Goal: Information Seeking & Learning: Learn about a topic

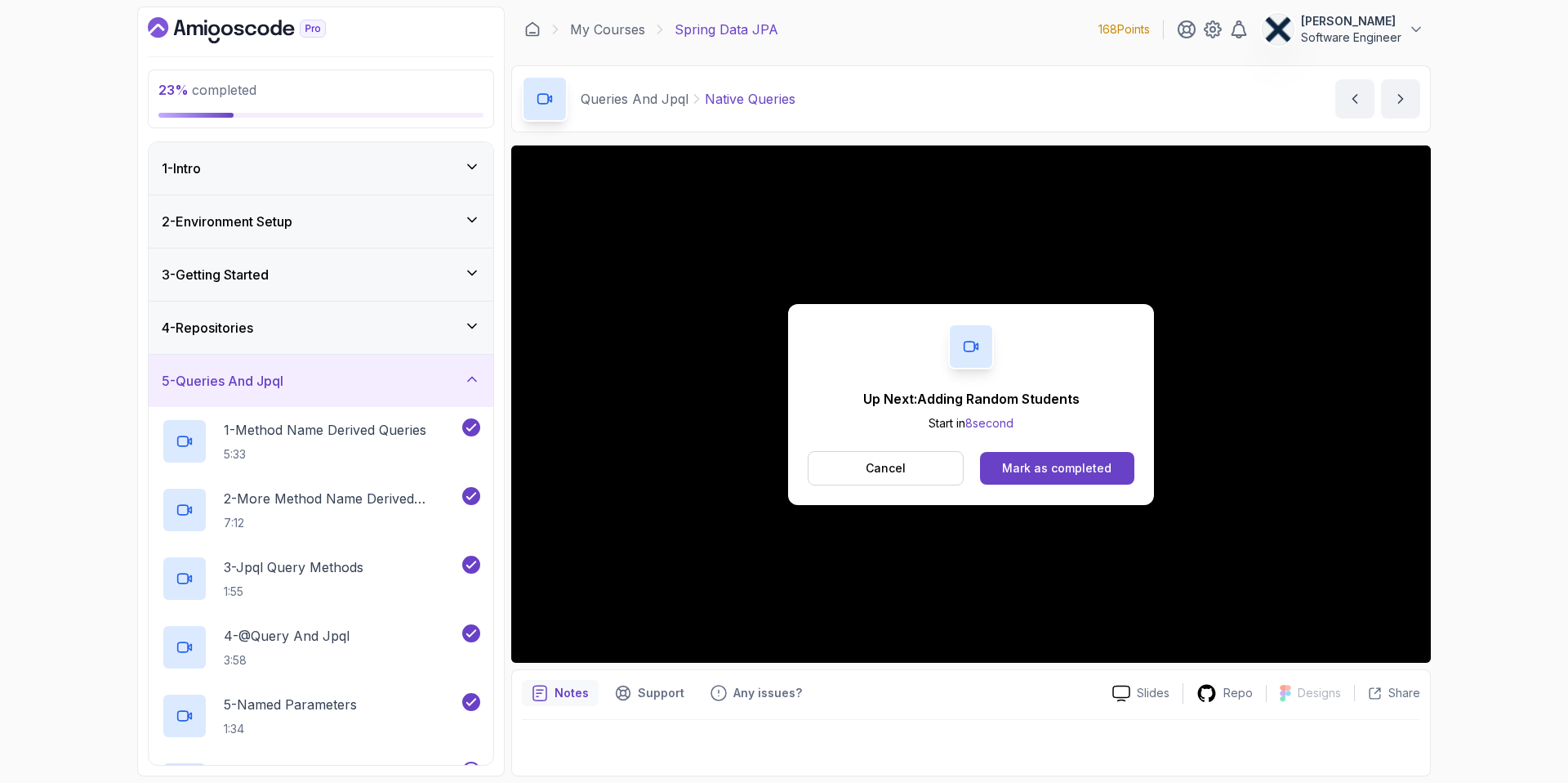
scroll to position [415, 0]
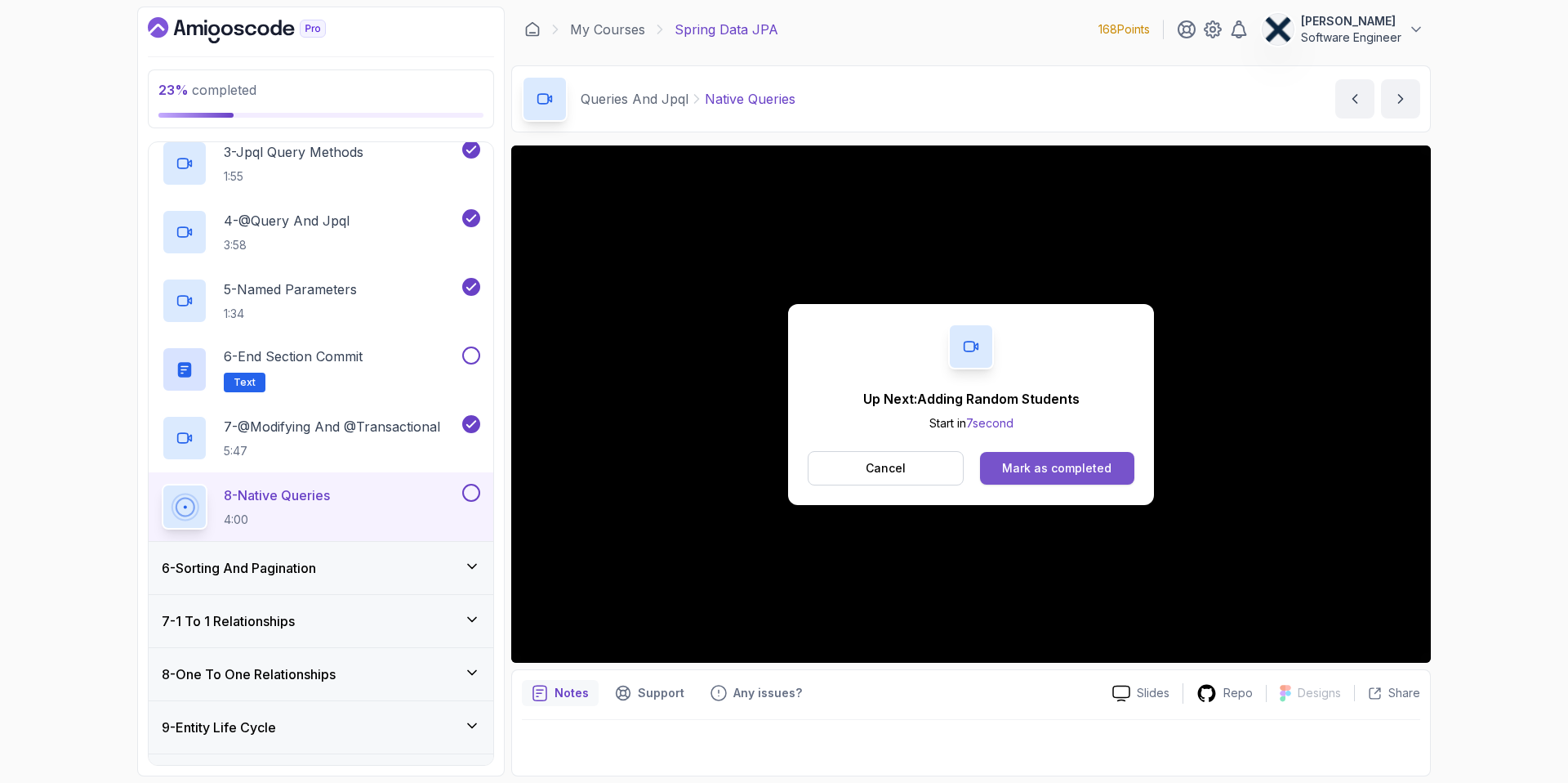
click at [1065, 468] on div "Mark as completed" at bounding box center [1057, 468] width 109 height 16
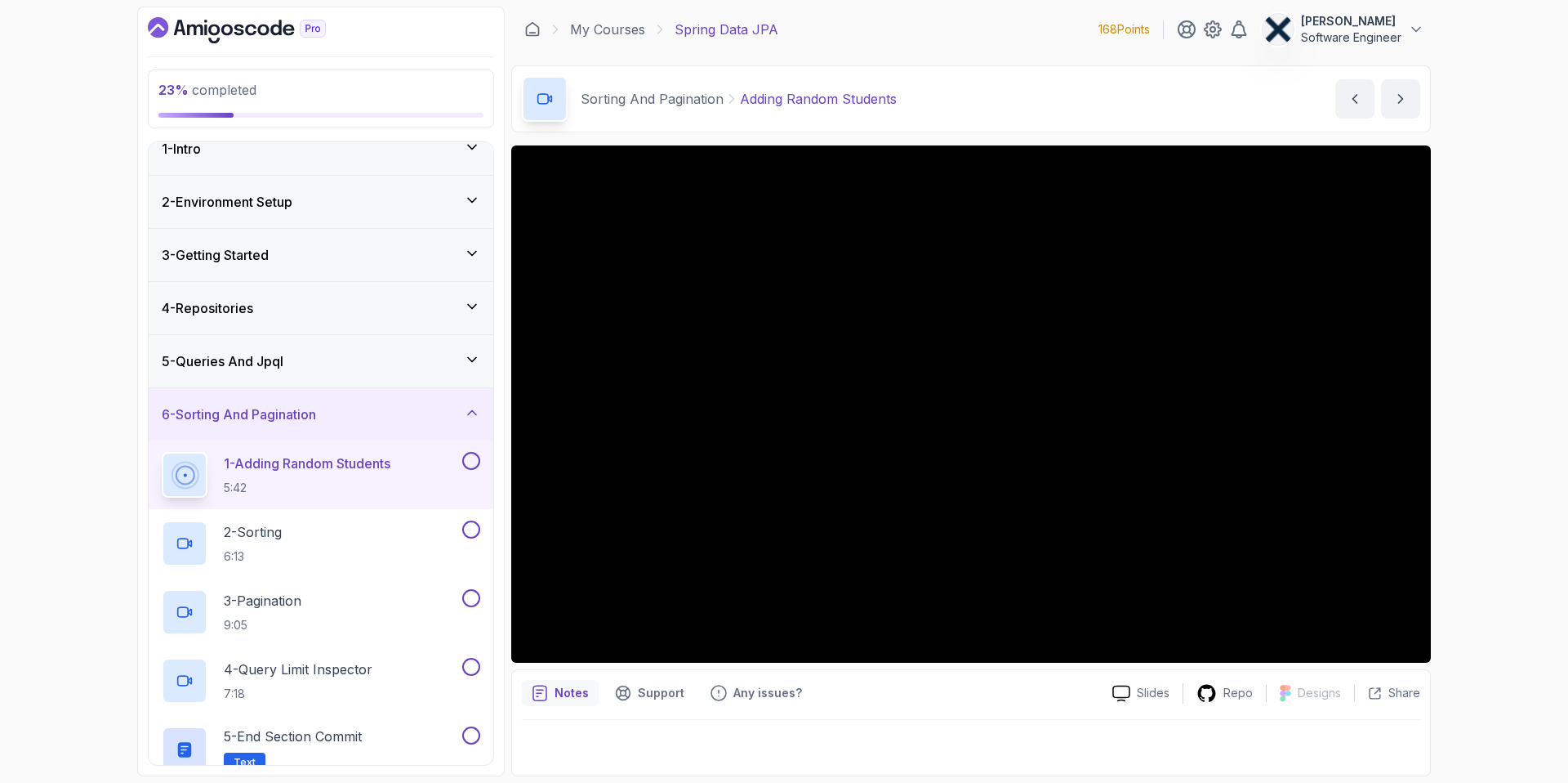
scroll to position [25, 0]
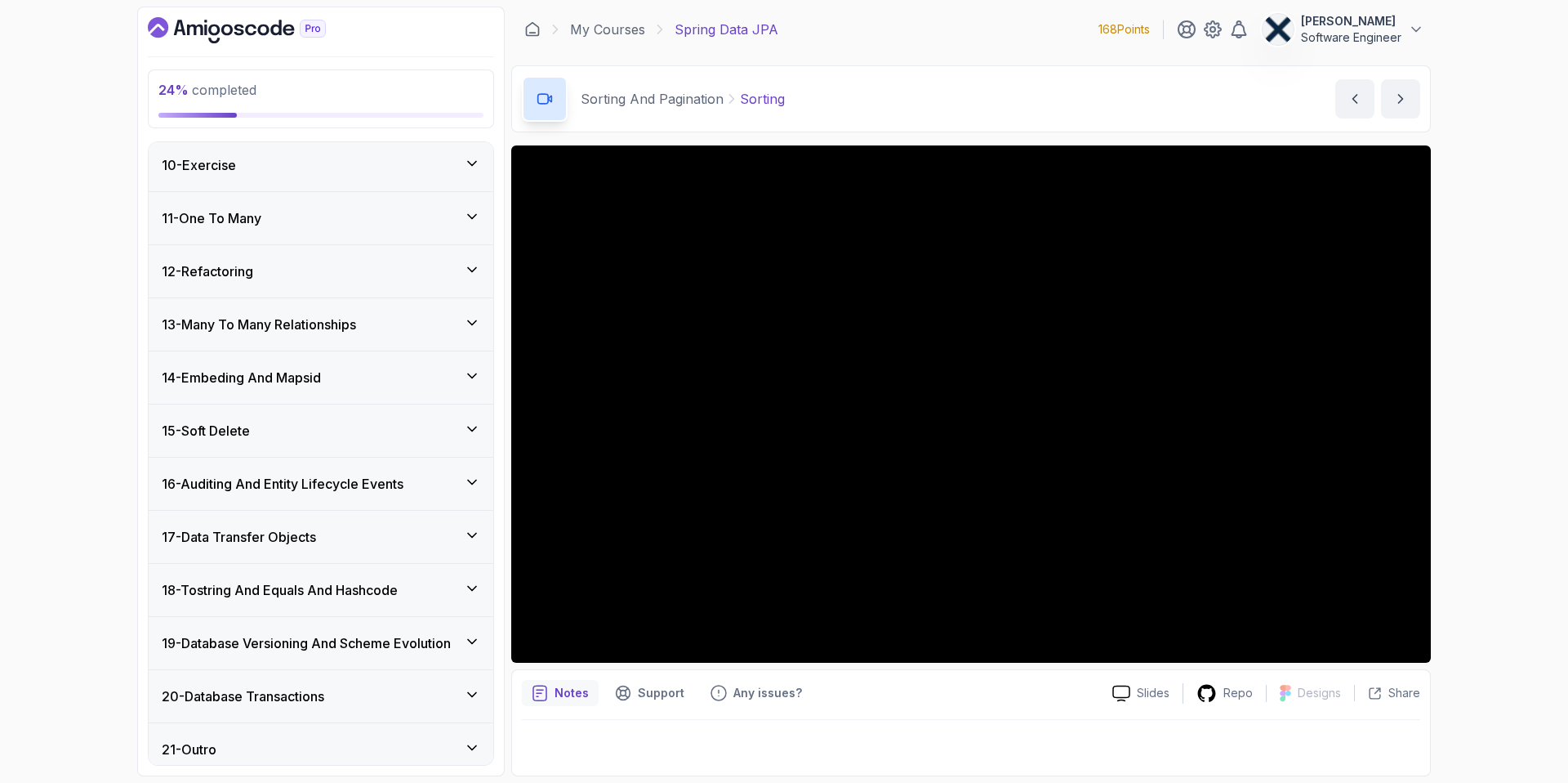
scroll to position [836, 0]
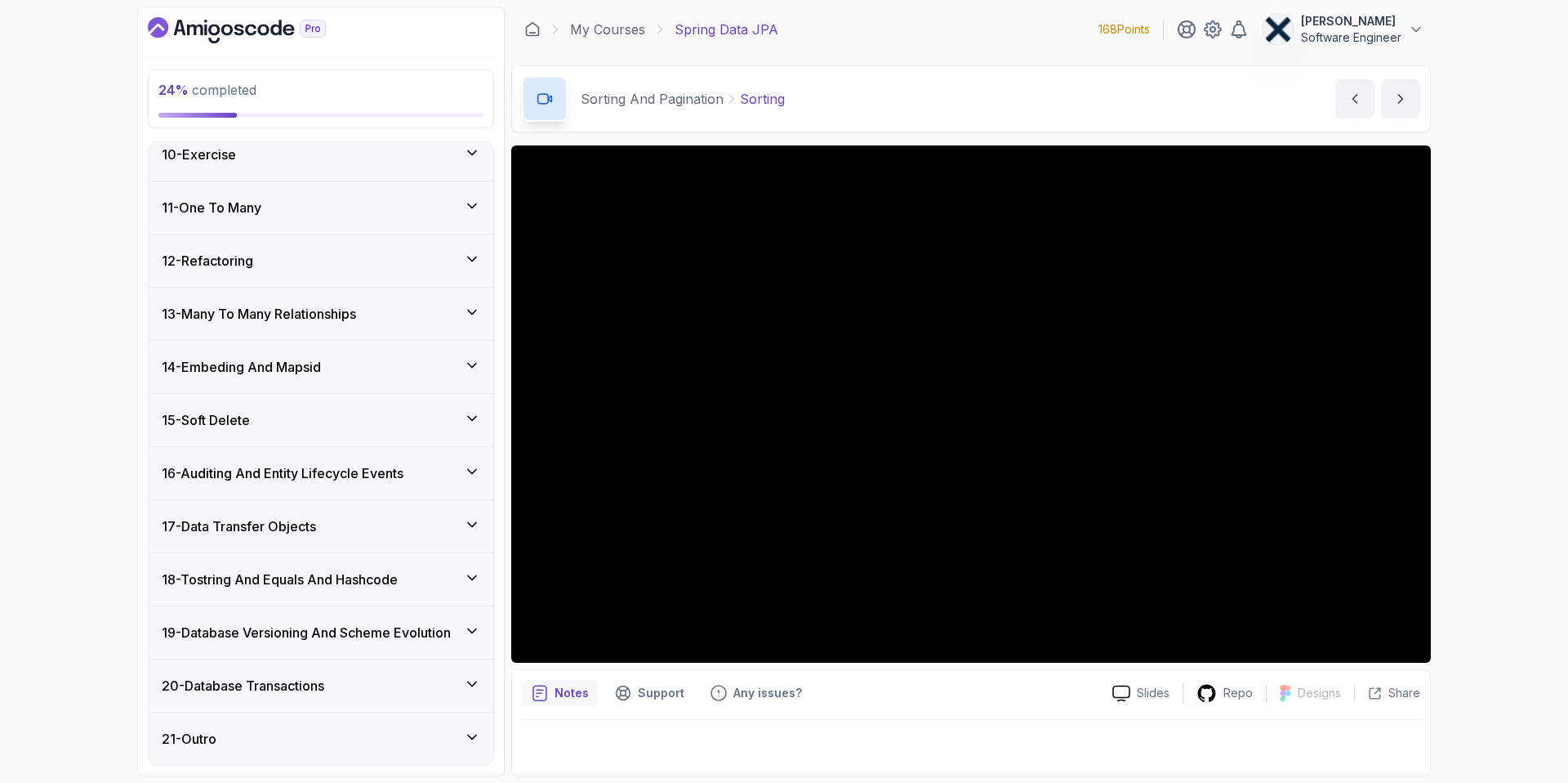
click at [466, 683] on icon at bounding box center [472, 684] width 16 height 16
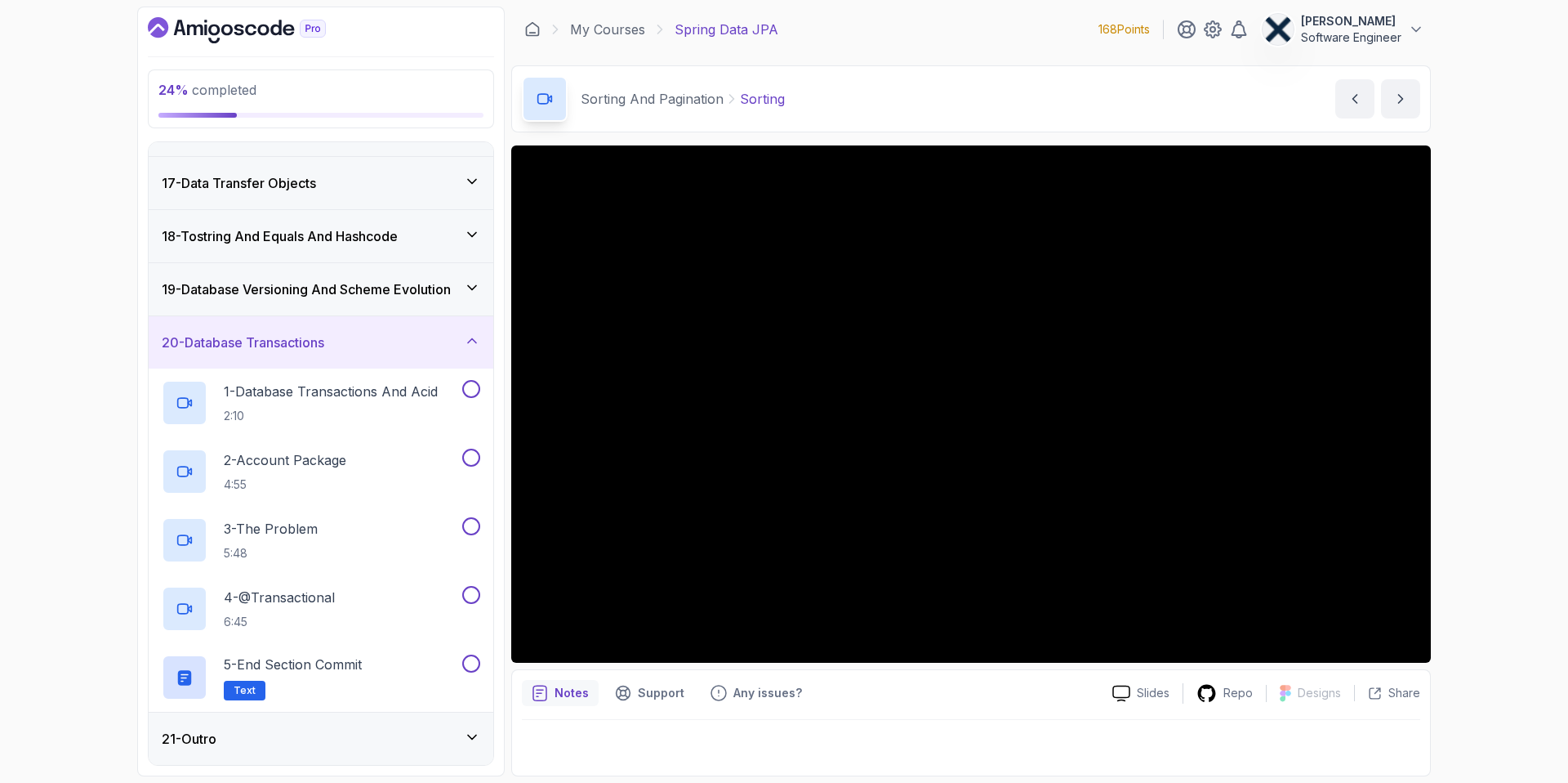
click at [467, 346] on icon at bounding box center [472, 341] width 16 height 16
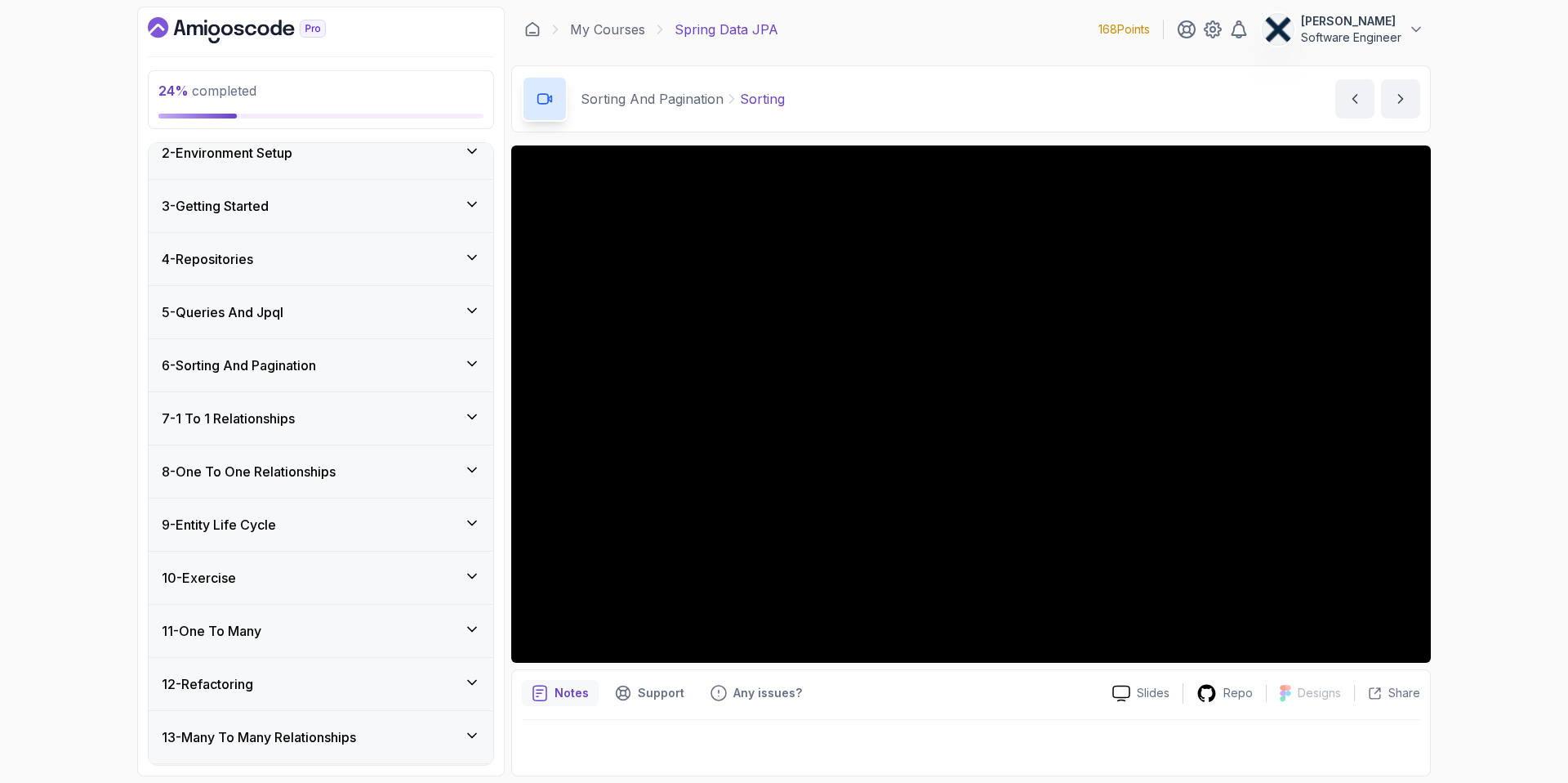
scroll to position [0, 0]
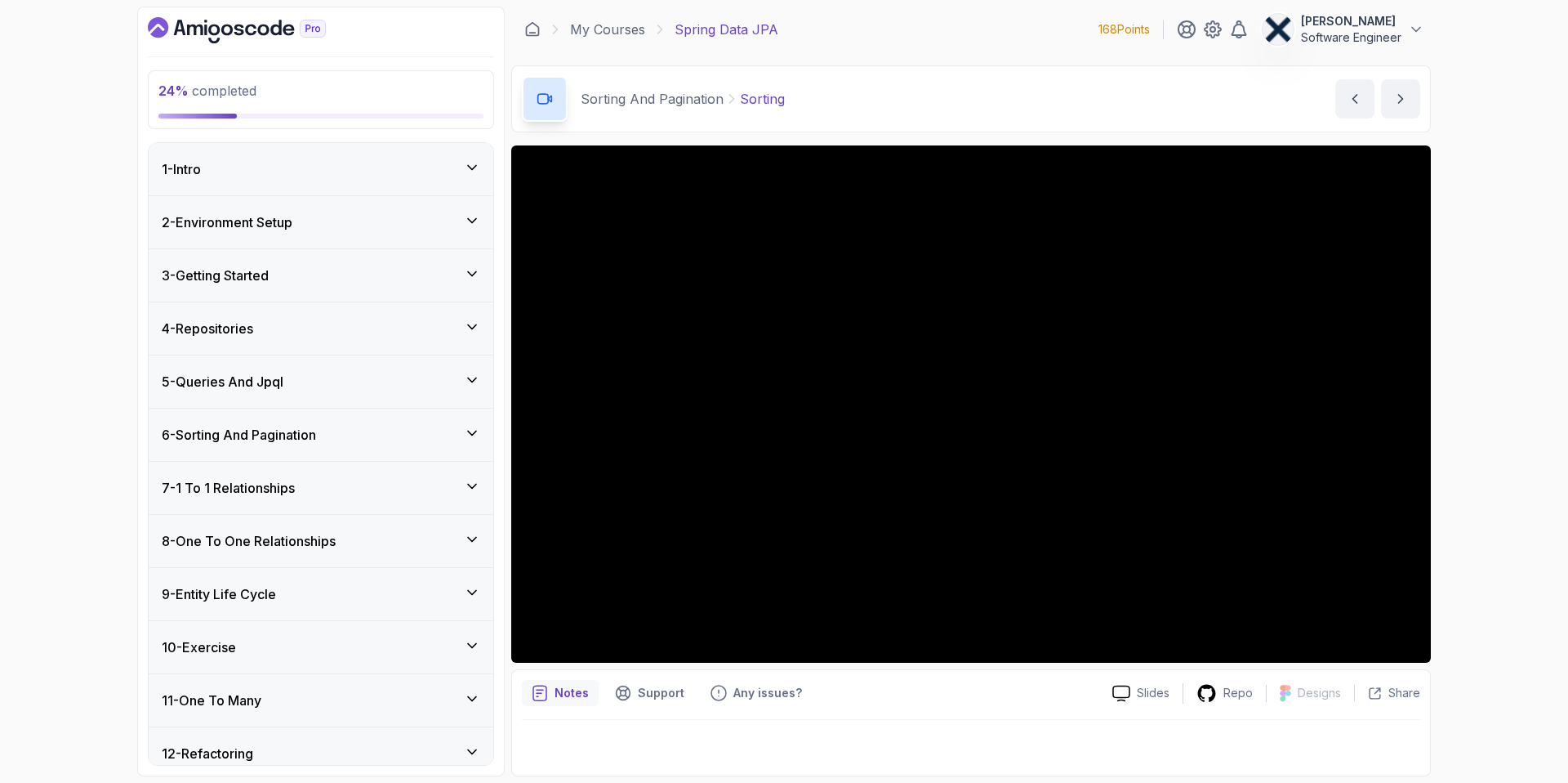
click at [469, 483] on icon at bounding box center [472, 486] width 16 height 16
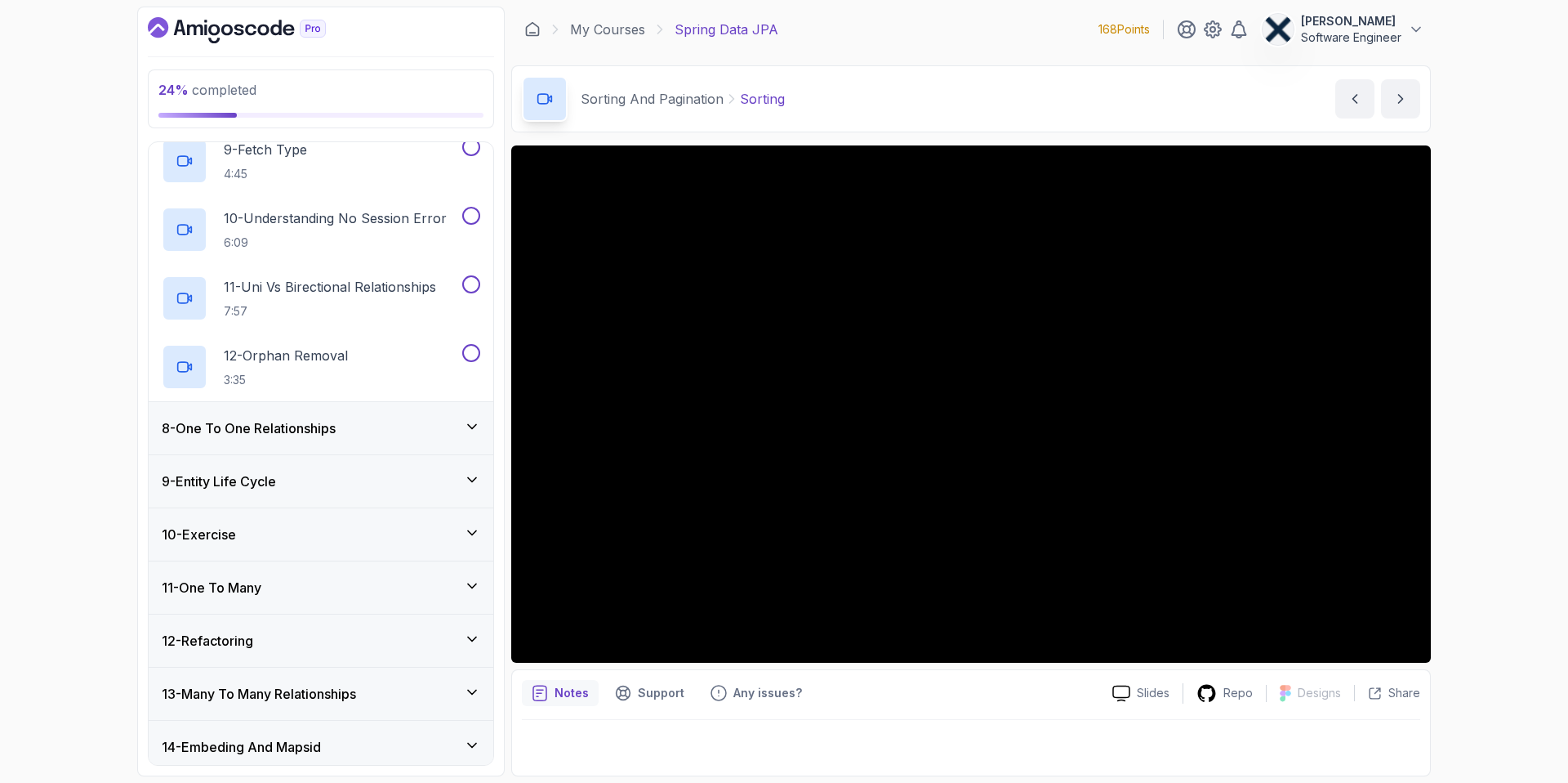
click at [456, 426] on div "8 - One To One Relationships" at bounding box center [321, 428] width 319 height 20
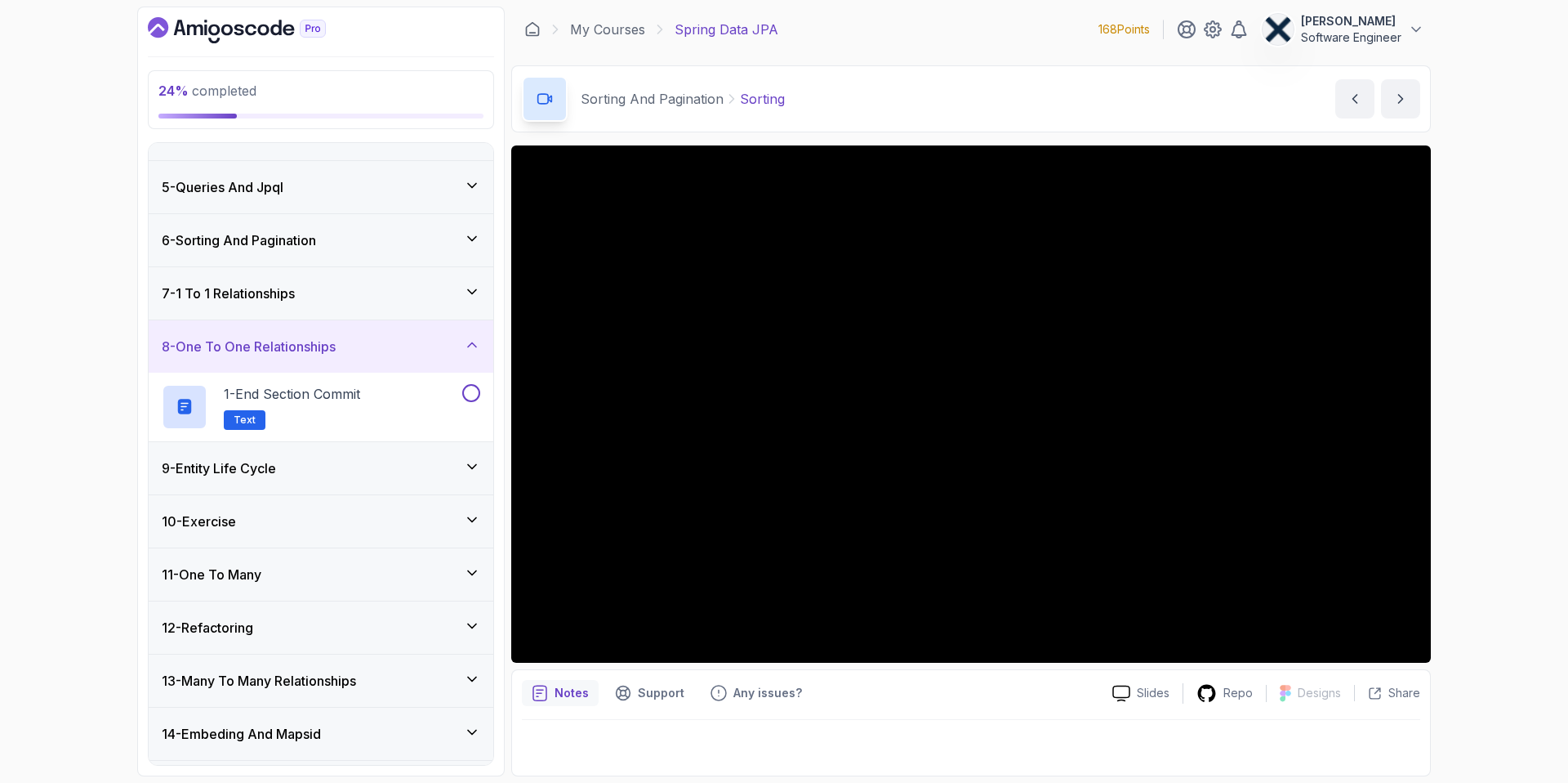
scroll to position [191, 0]
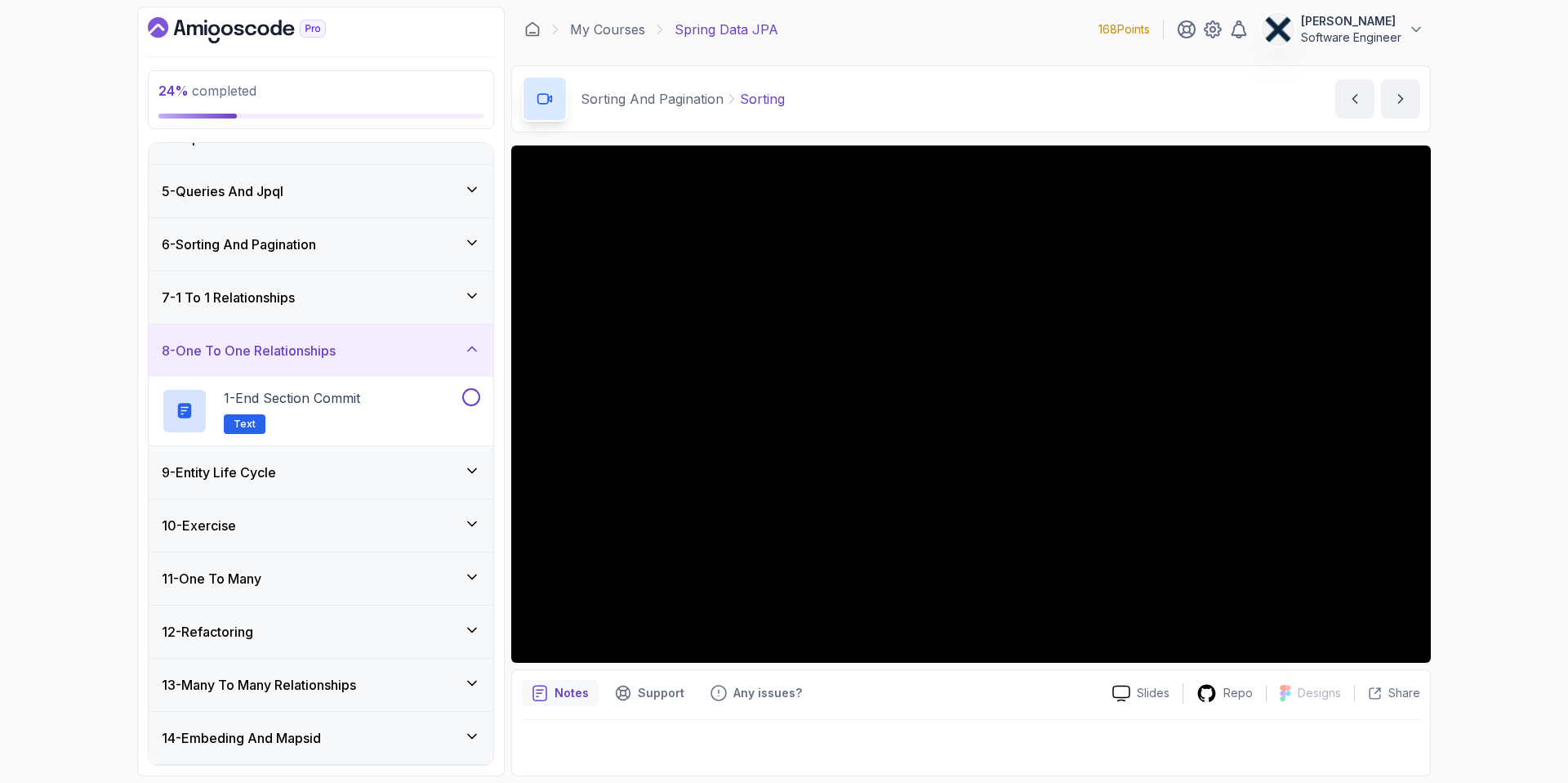
click at [476, 472] on icon at bounding box center [472, 471] width 16 height 16
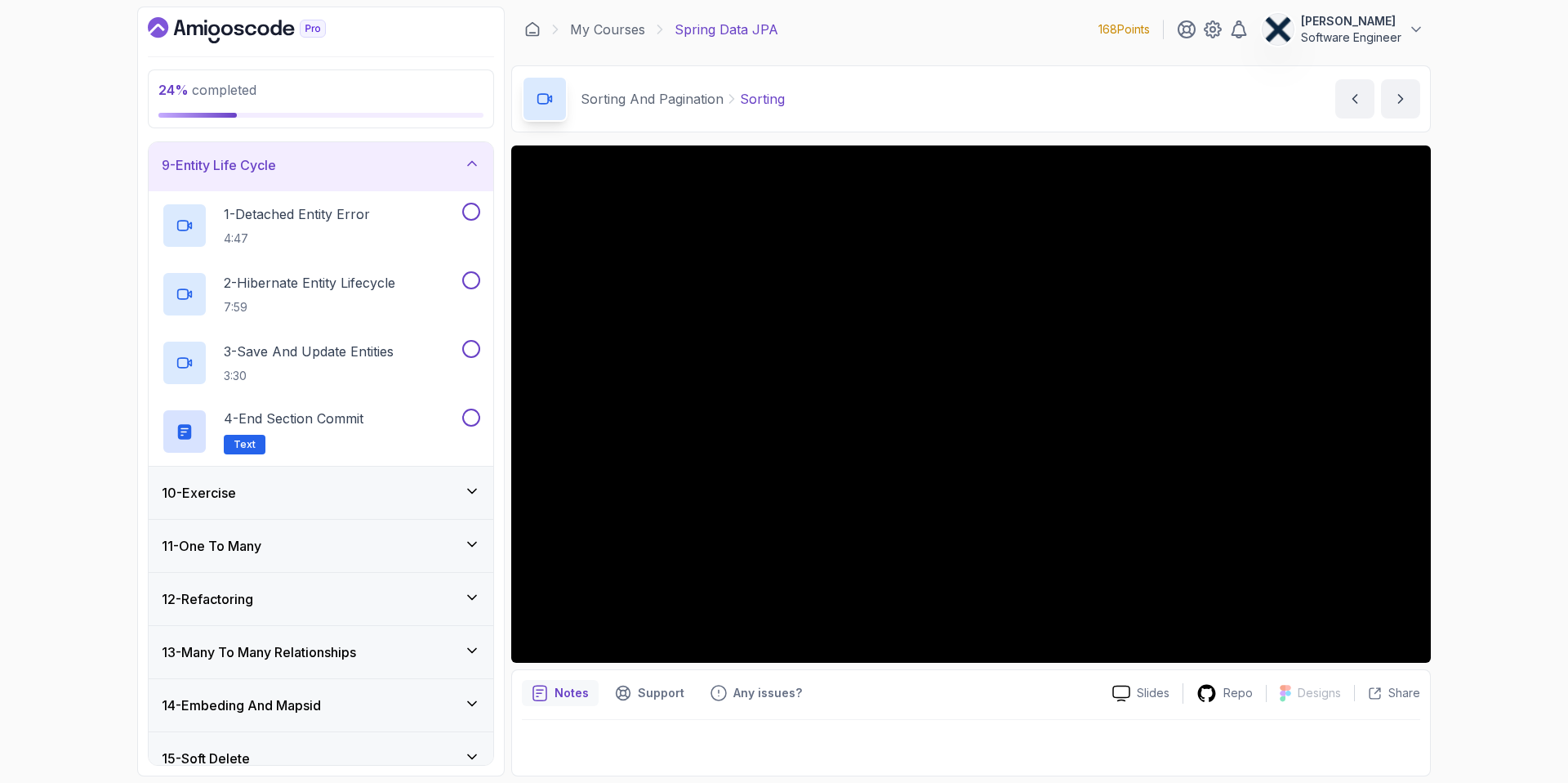
scroll to position [429, 0]
click at [474, 495] on icon at bounding box center [472, 490] width 16 height 16
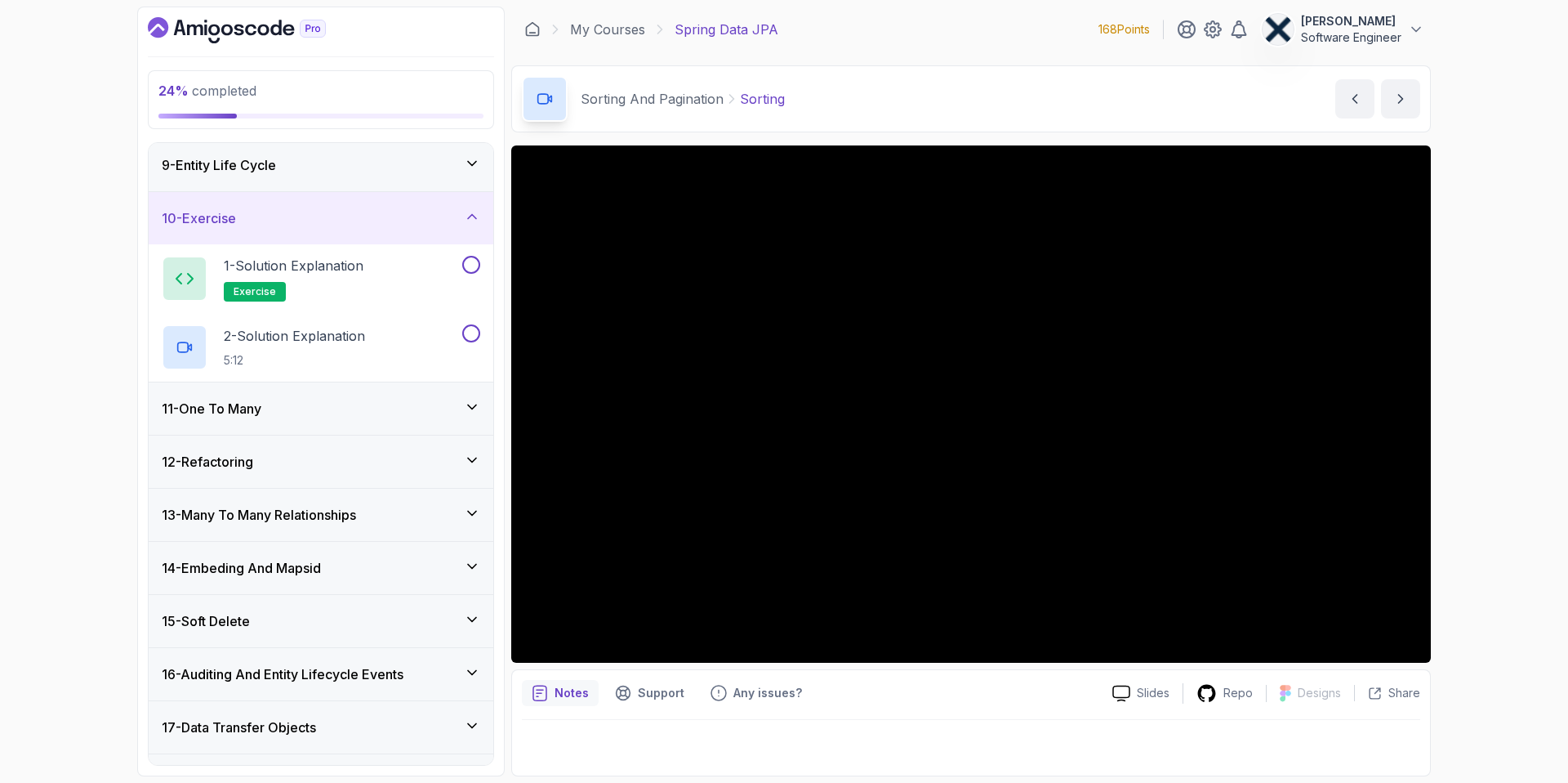
click at [472, 406] on icon at bounding box center [472, 406] width 16 height 16
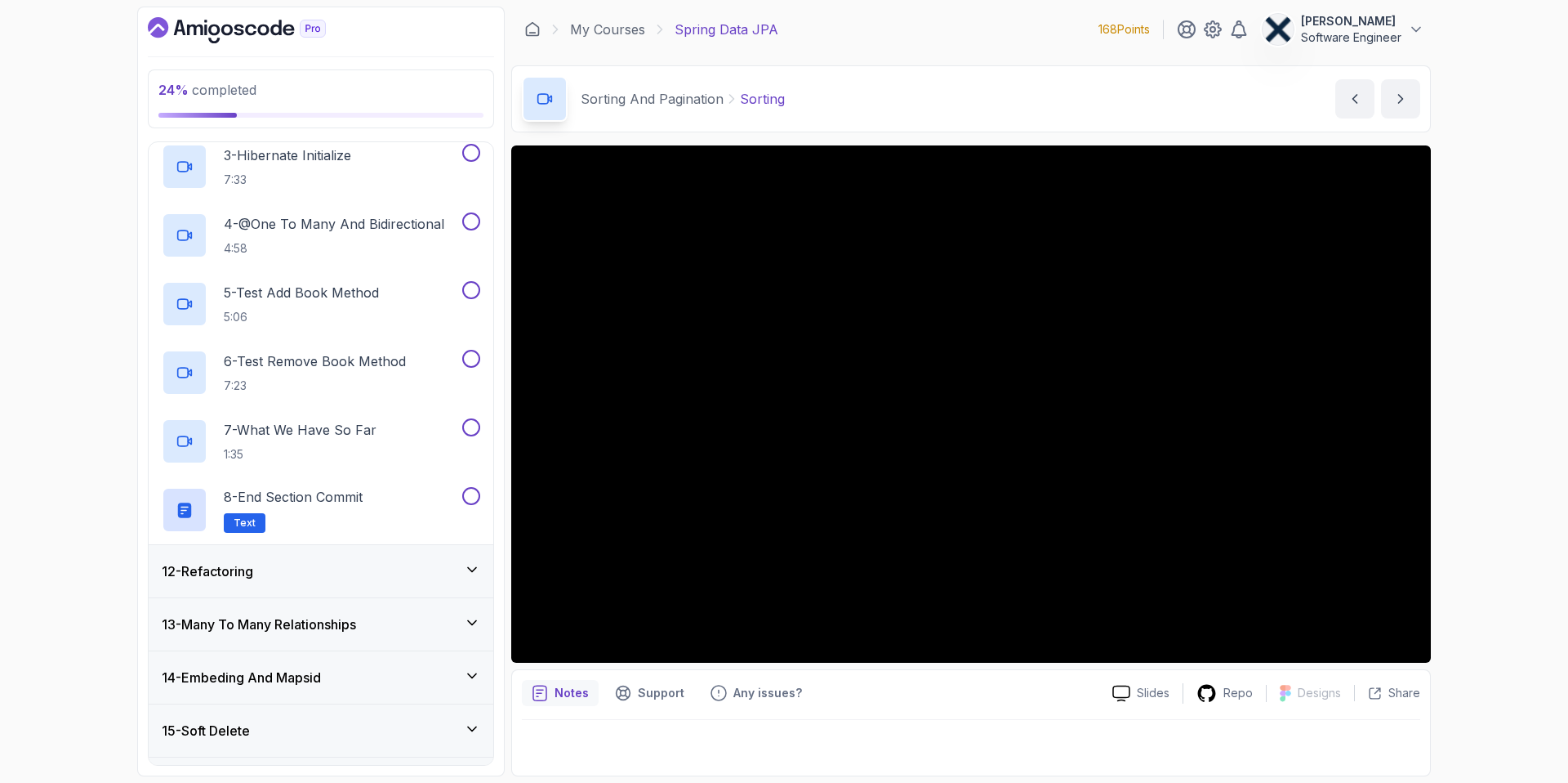
scroll to position [737, 0]
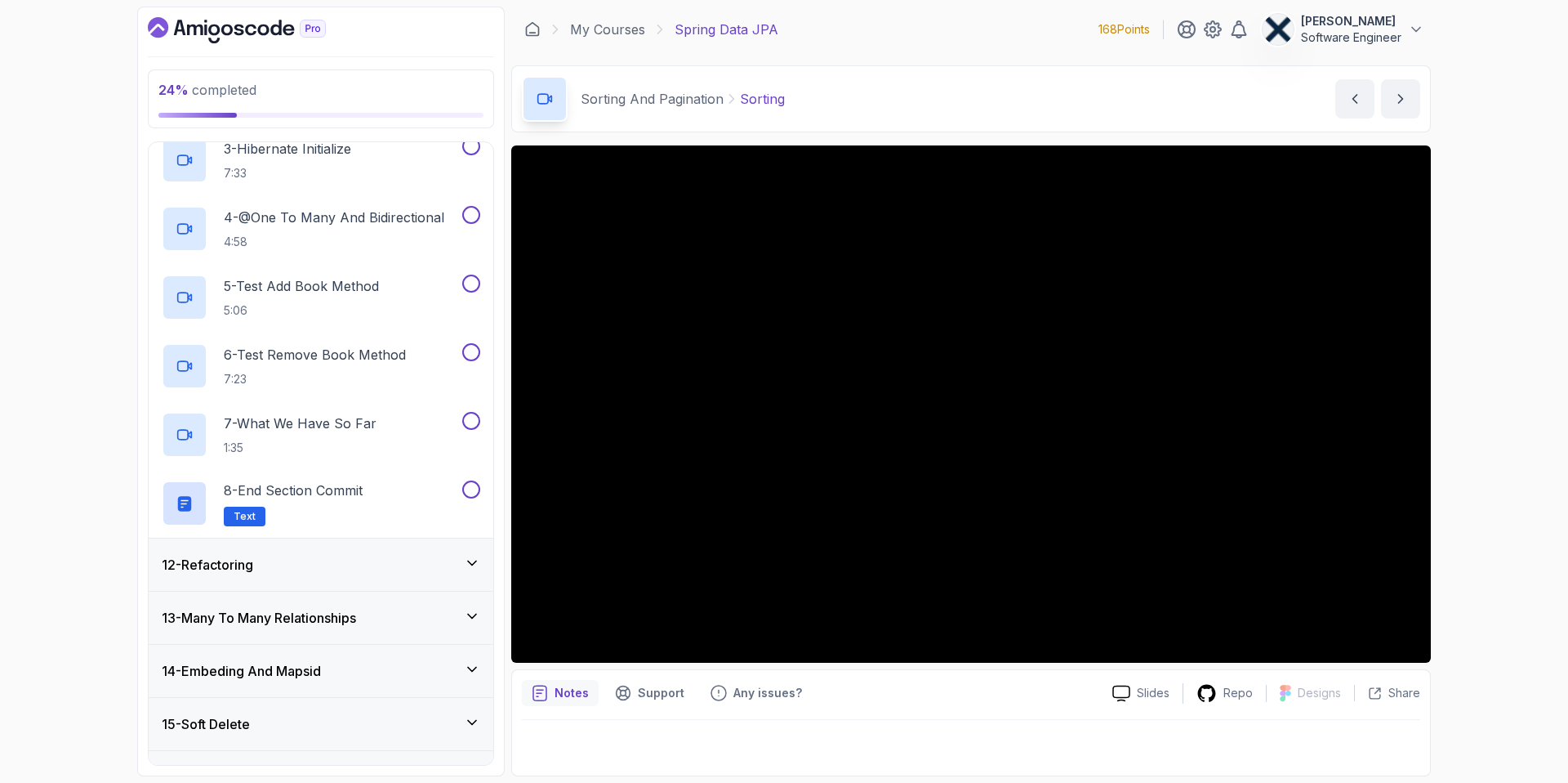
click at [479, 562] on icon at bounding box center [472, 563] width 16 height 16
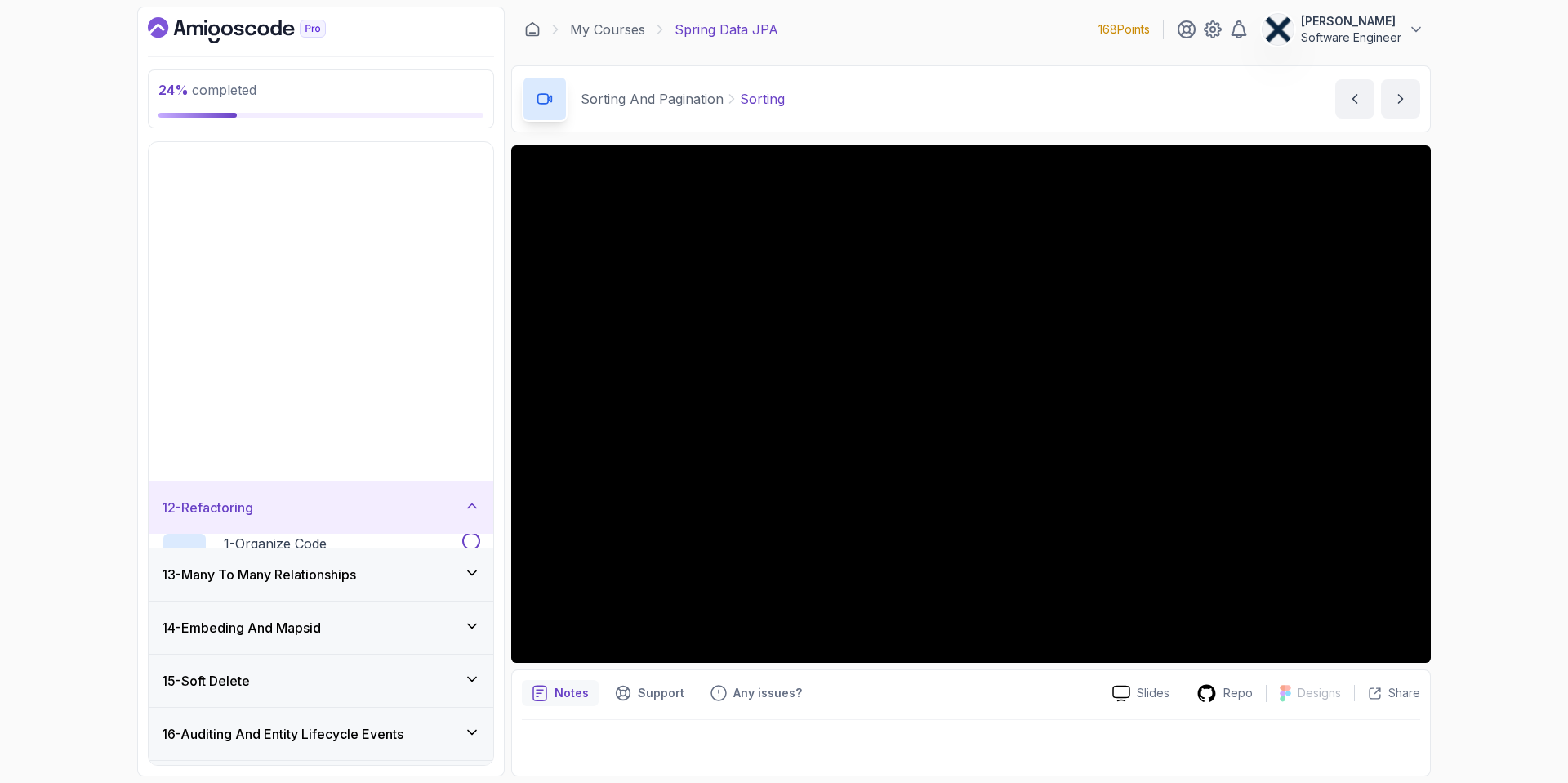
scroll to position [493, 0]
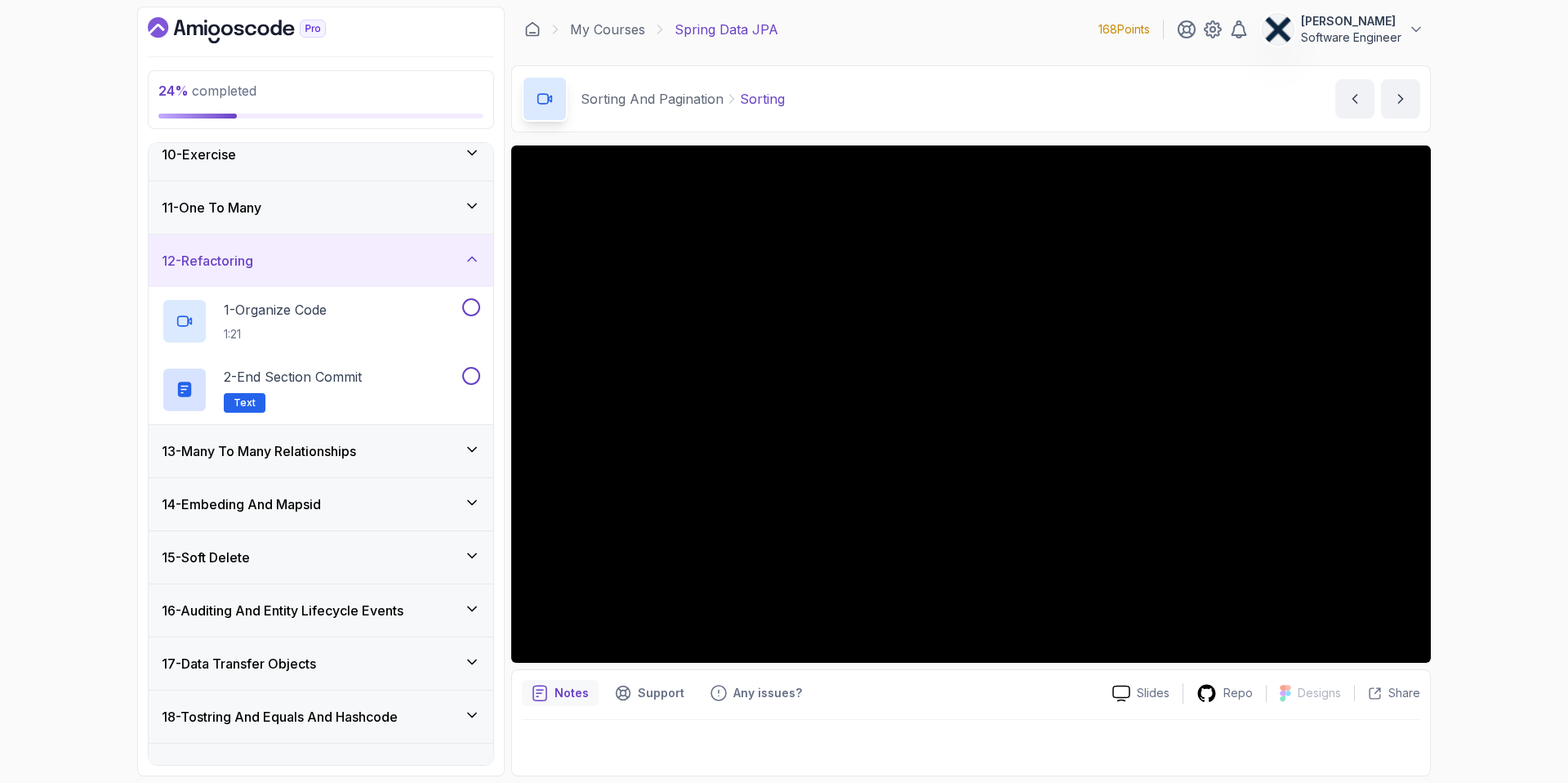
click at [477, 446] on icon at bounding box center [472, 449] width 16 height 16
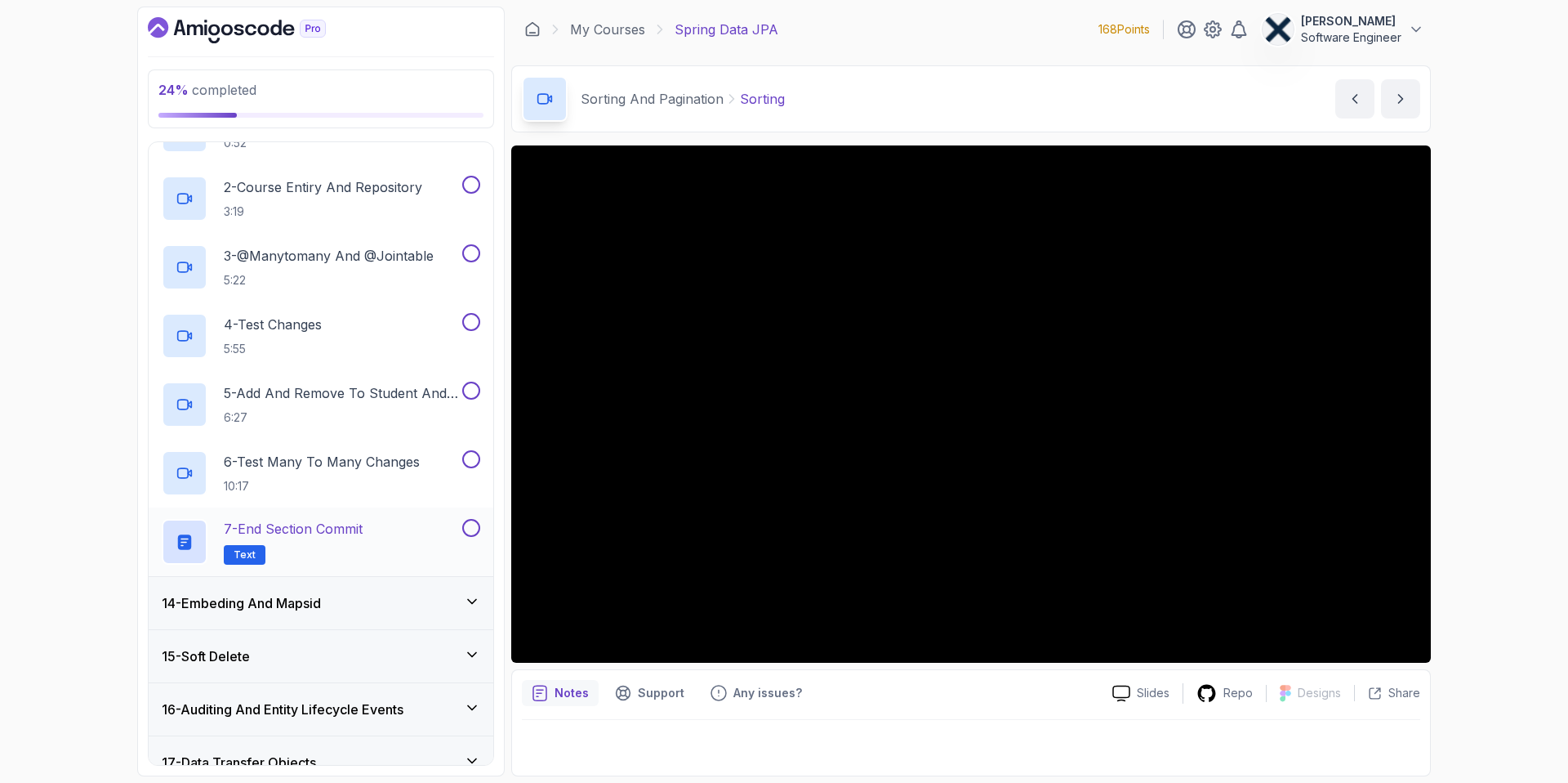
scroll to position [739, 0]
click at [477, 599] on icon at bounding box center [472, 599] width 16 height 16
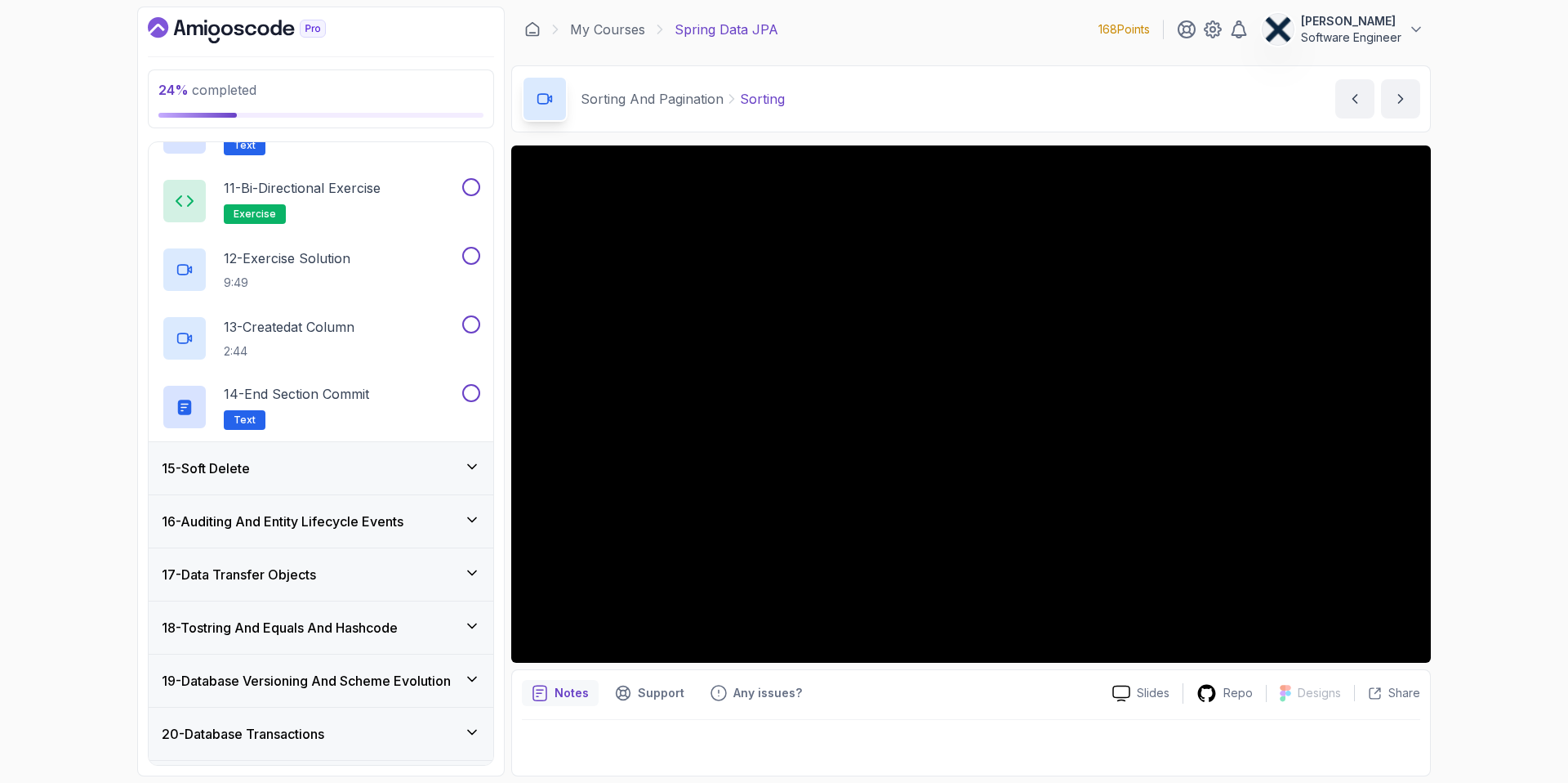
scroll to position [1406, 0]
click at [471, 463] on icon at bounding box center [472, 466] width 16 height 16
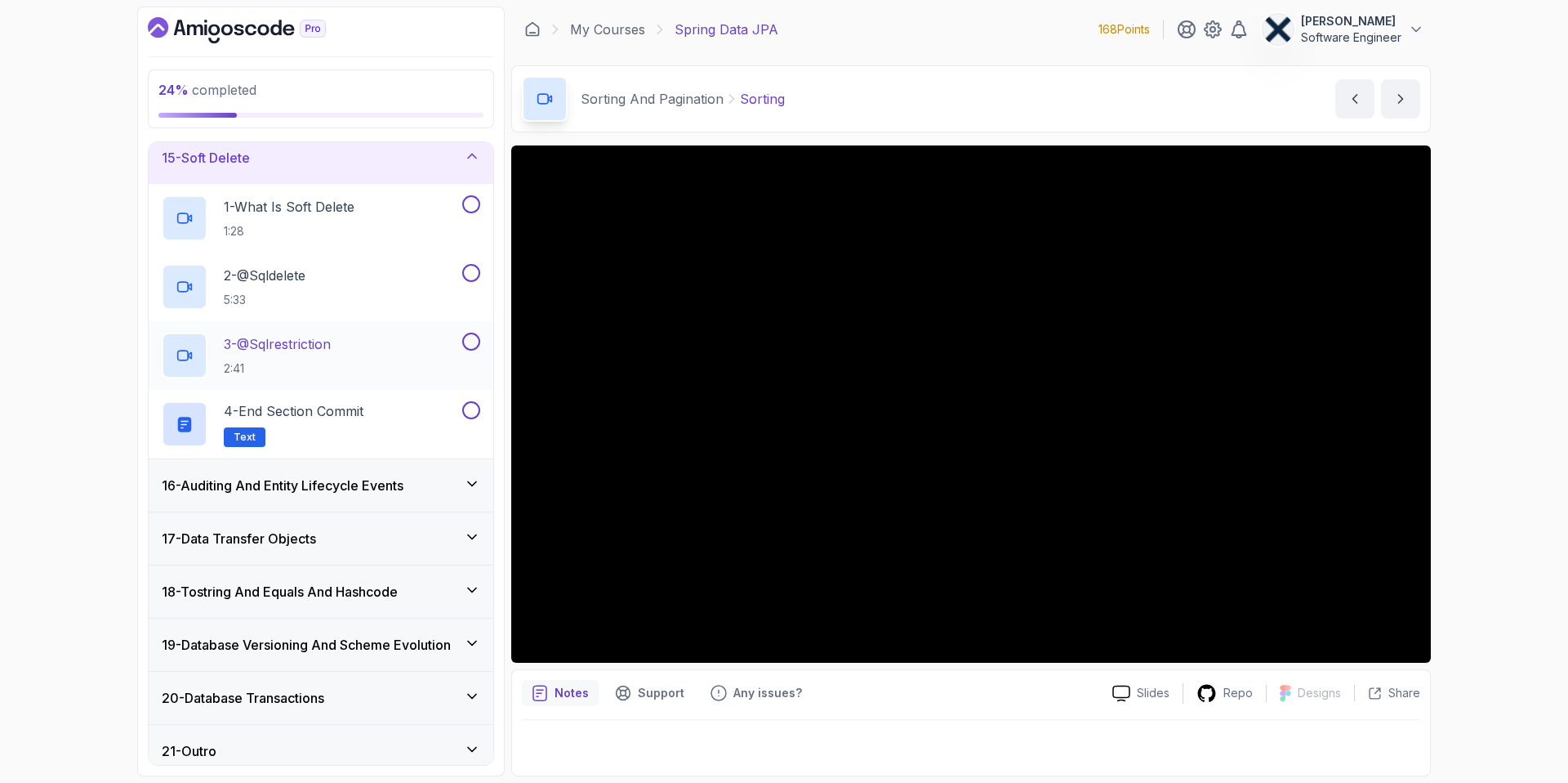
scroll to position [767, 0]
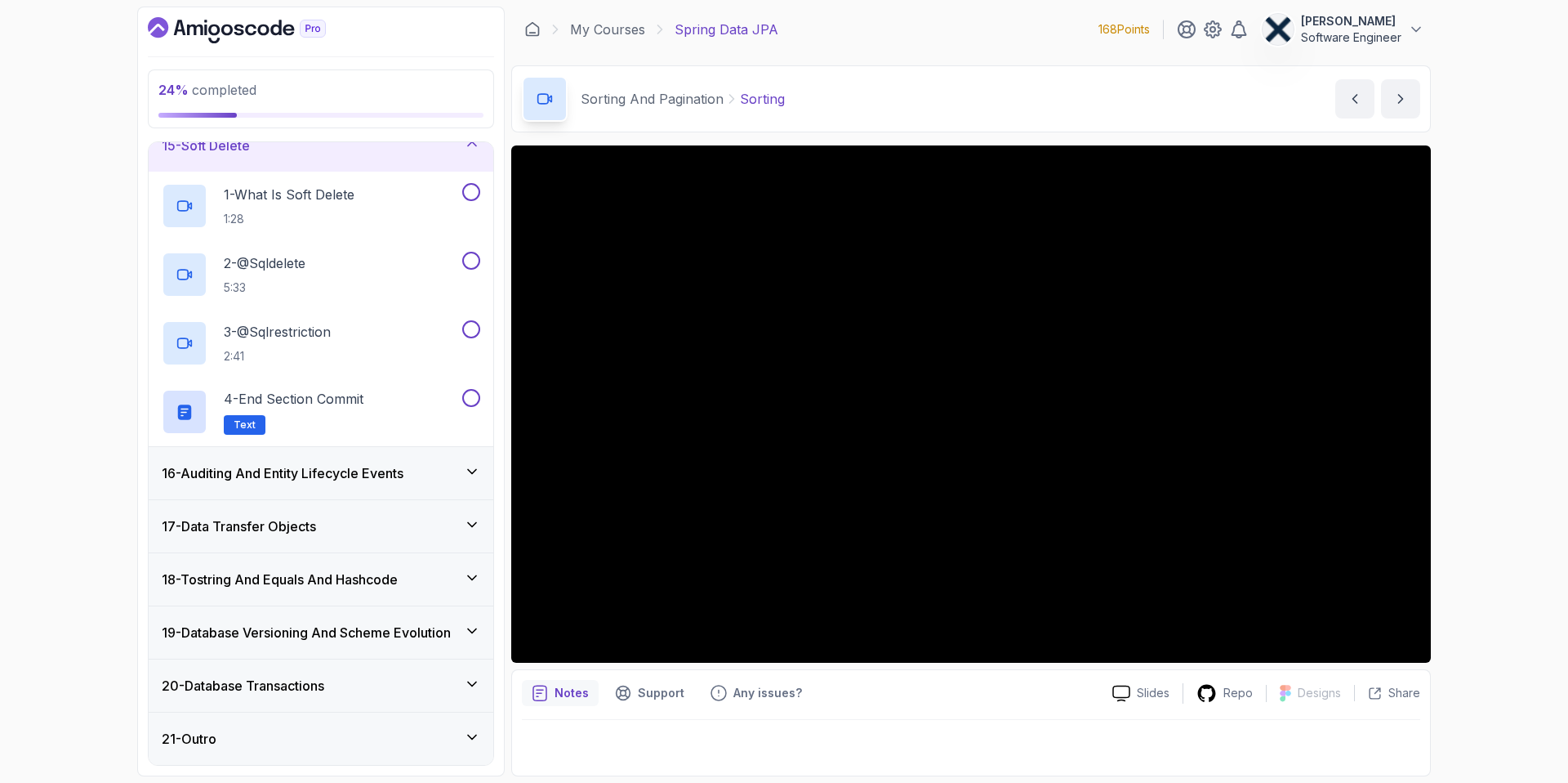
click at [479, 473] on icon at bounding box center [472, 471] width 16 height 16
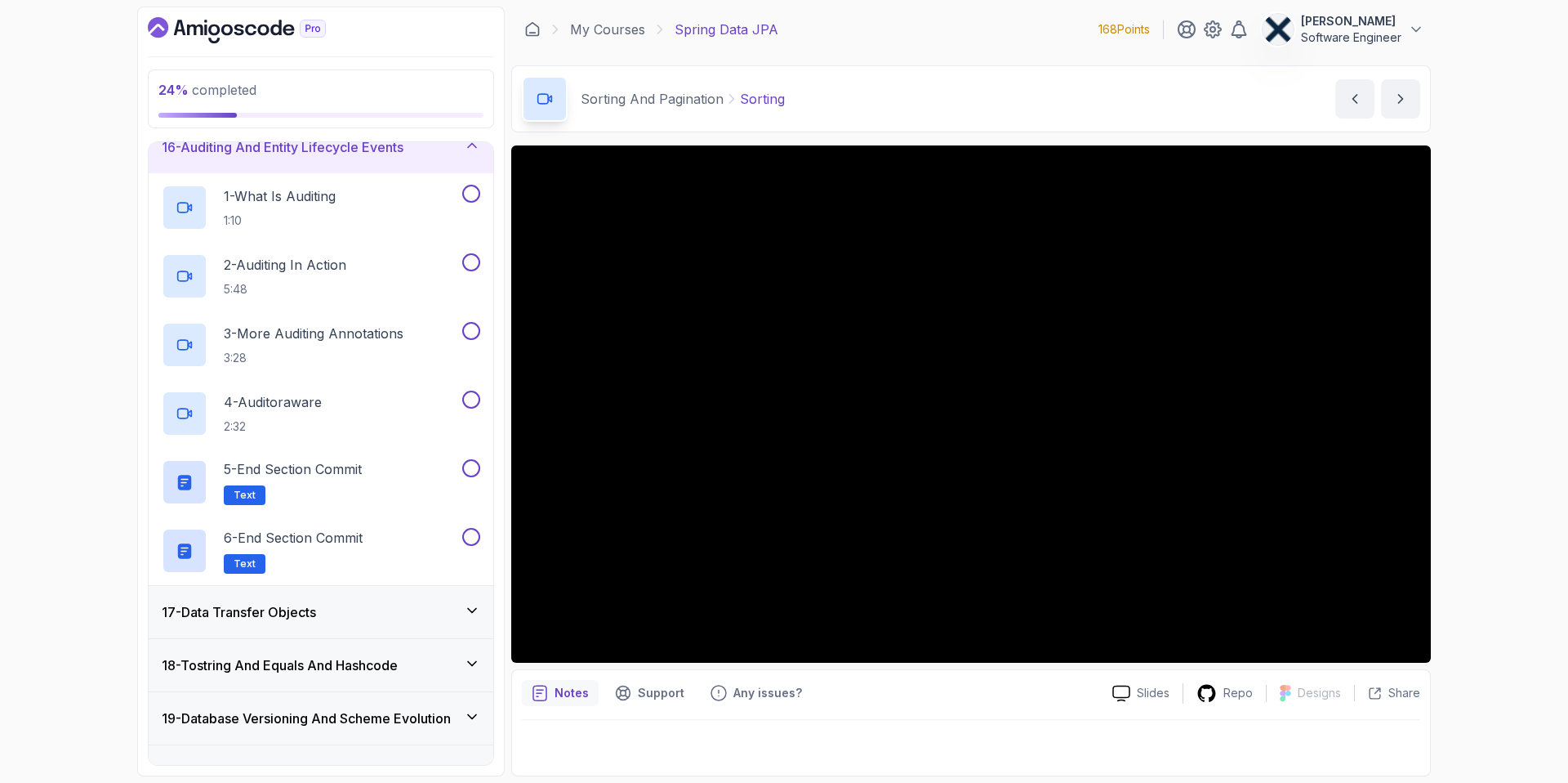
scroll to position [825, 0]
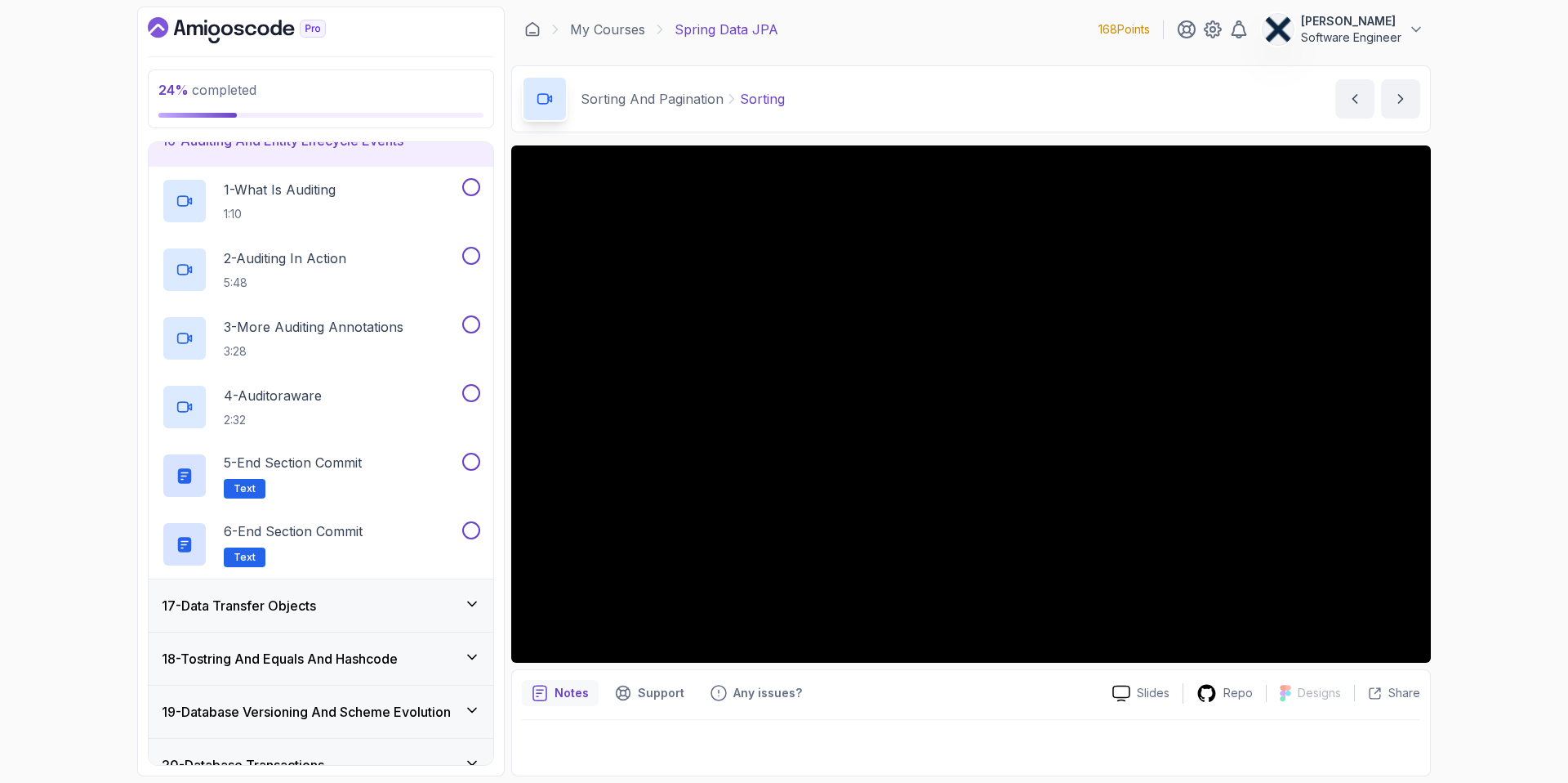
click at [474, 611] on icon at bounding box center [472, 604] width 16 height 16
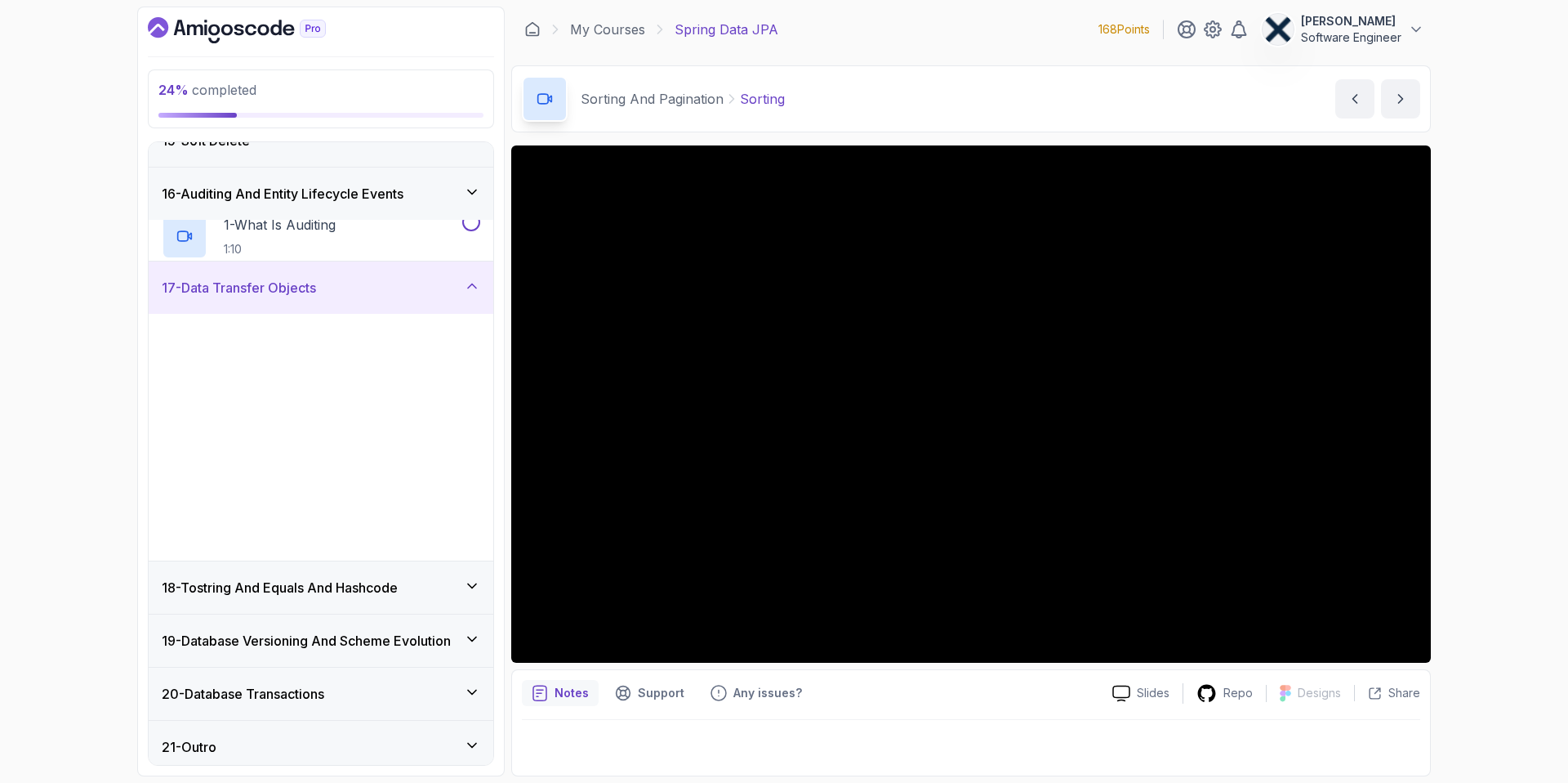
scroll to position [767, 0]
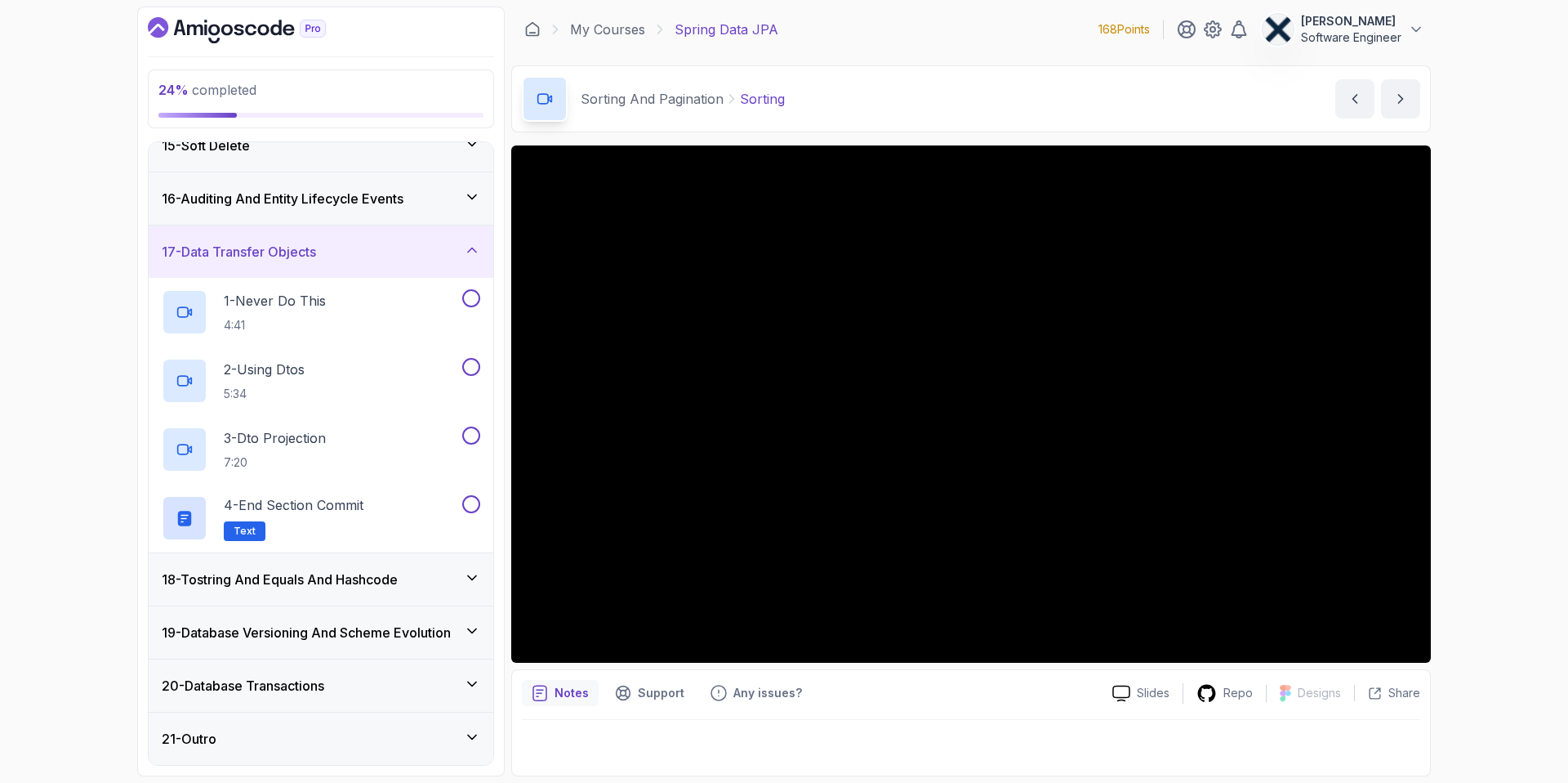
click at [474, 578] on icon at bounding box center [472, 577] width 16 height 16
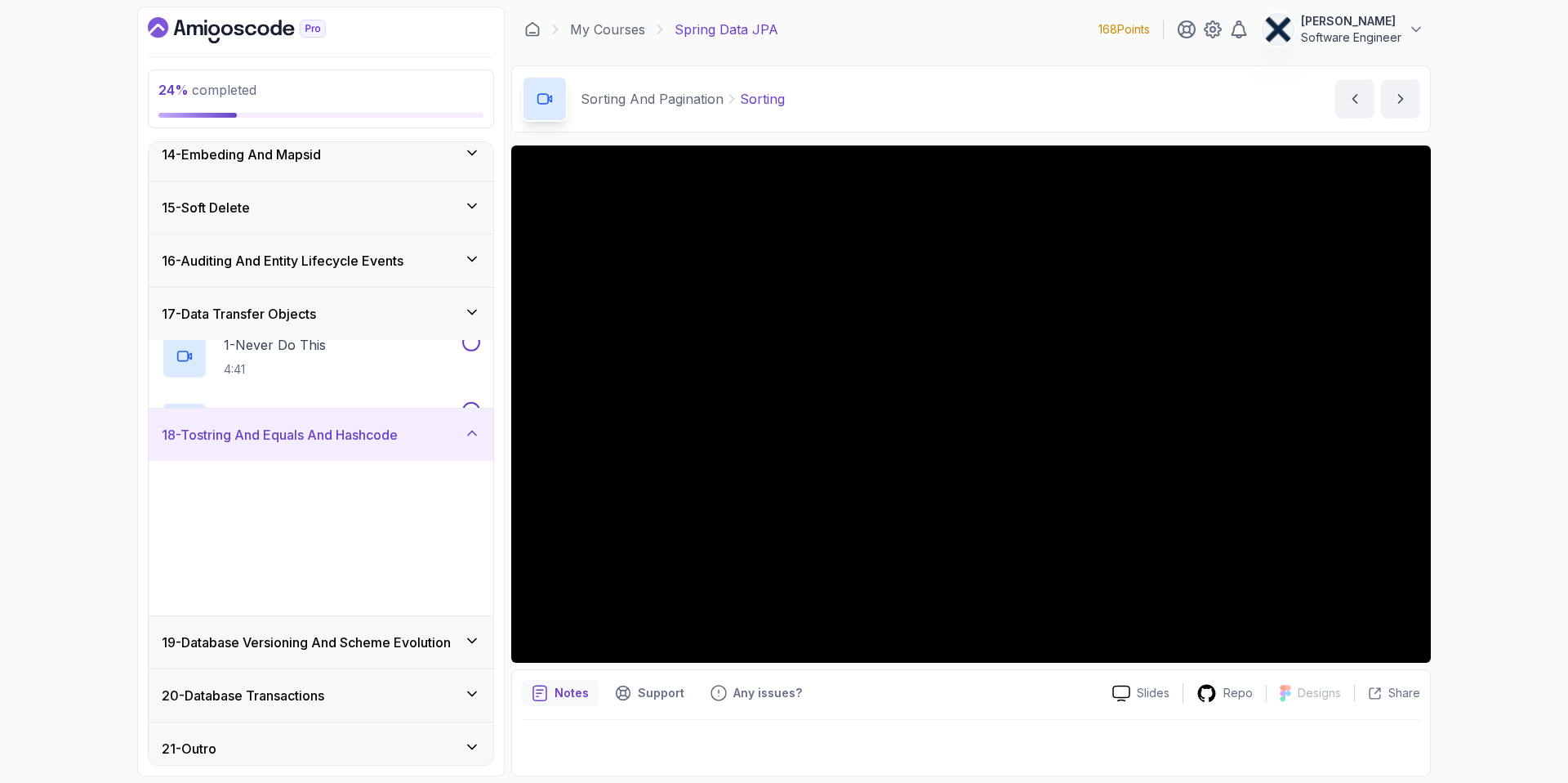
scroll to position [699, 0]
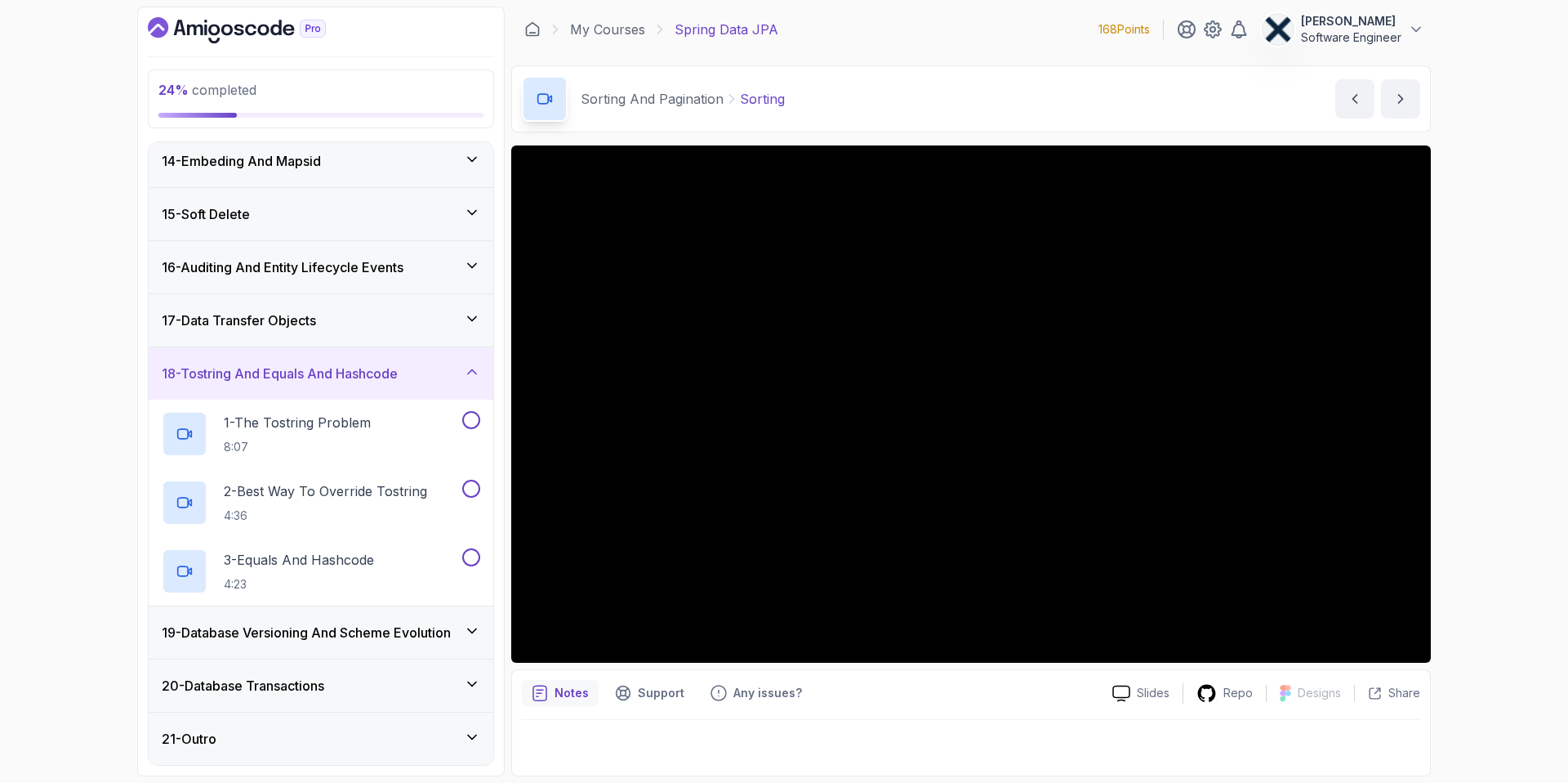
click at [472, 635] on icon at bounding box center [472, 631] width 16 height 16
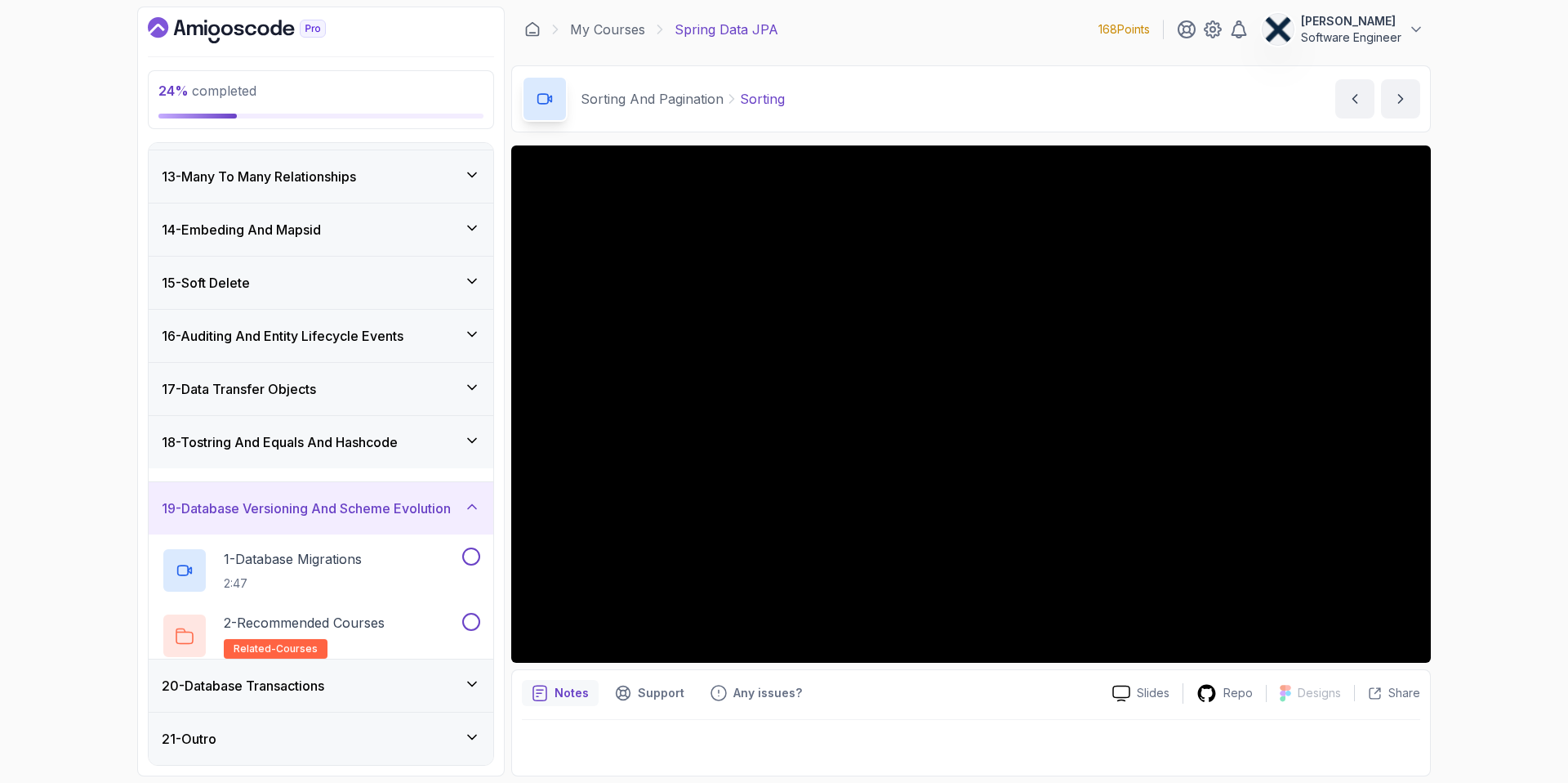
scroll to position [629, 0]
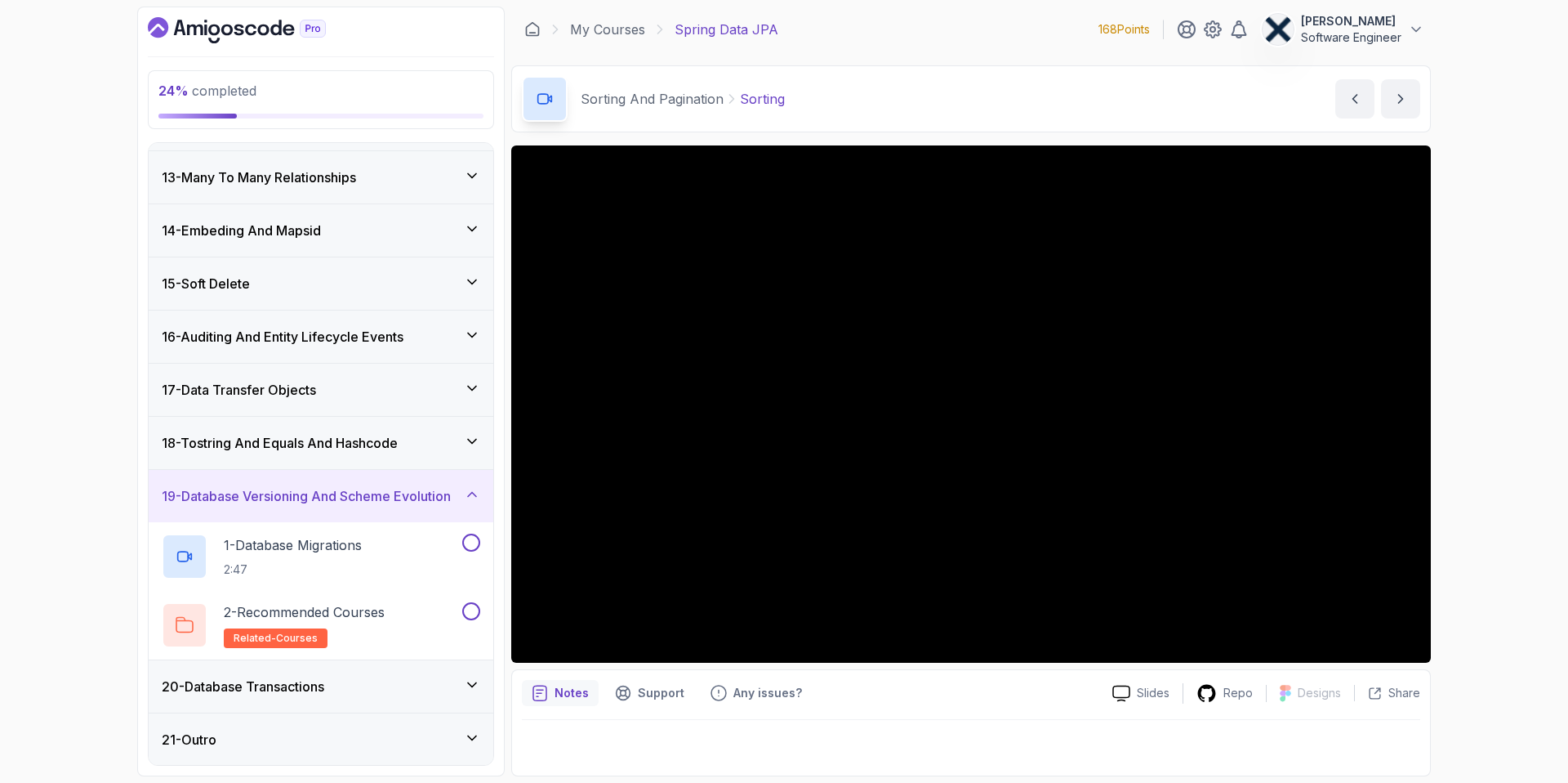
click at [467, 685] on icon at bounding box center [472, 685] width 16 height 16
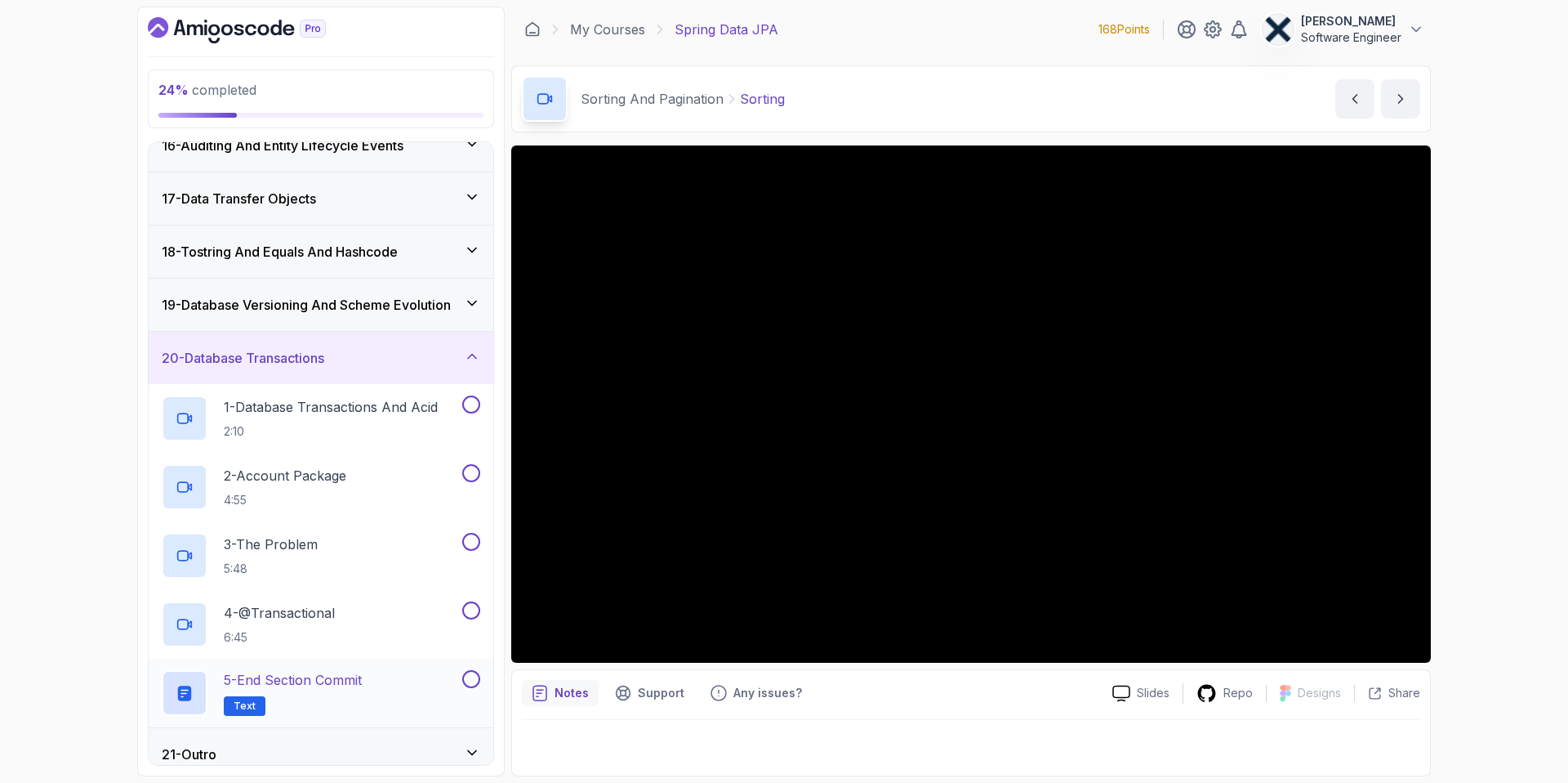
scroll to position [836, 0]
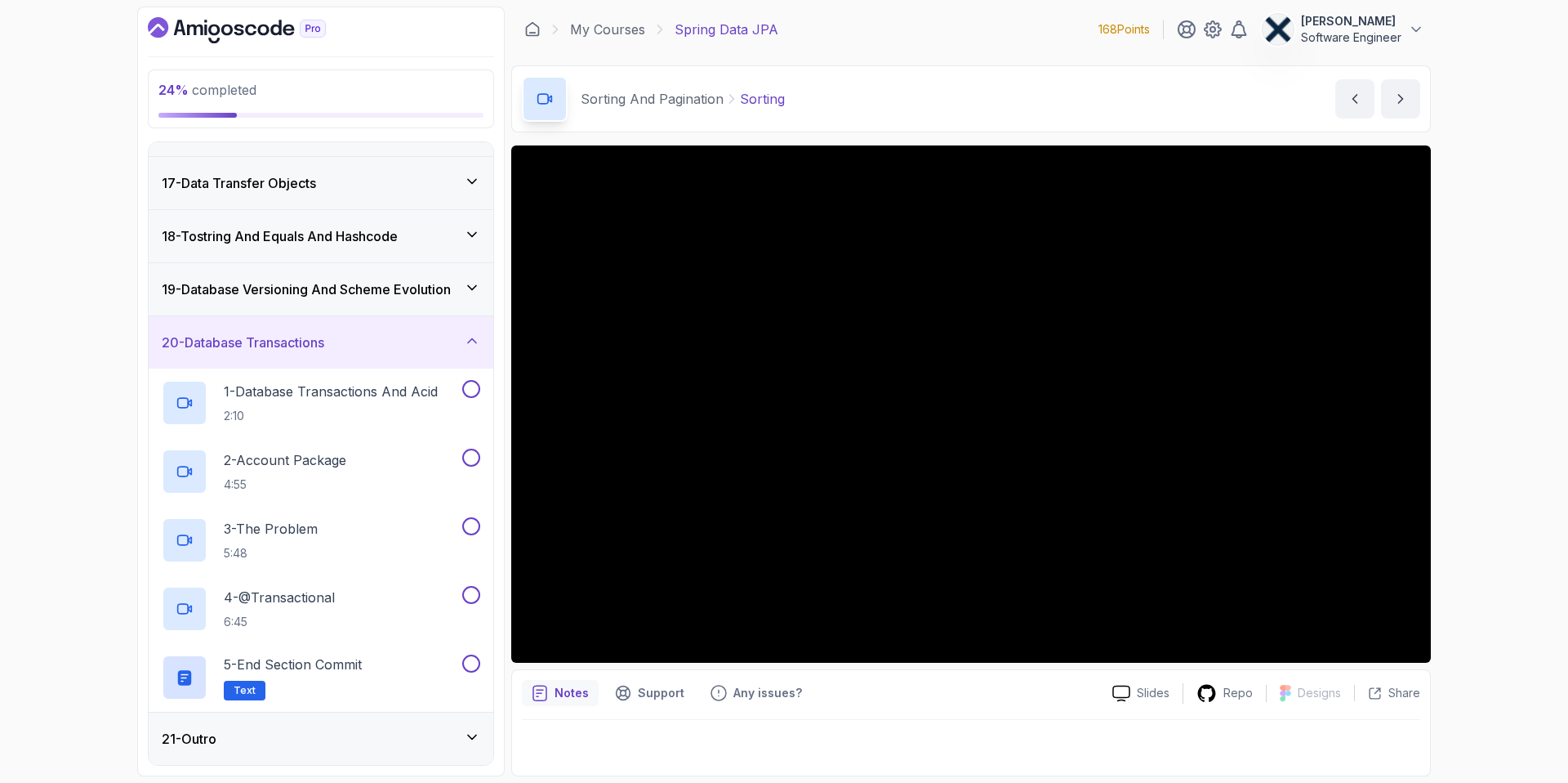
click at [472, 735] on icon at bounding box center [472, 737] width 16 height 16
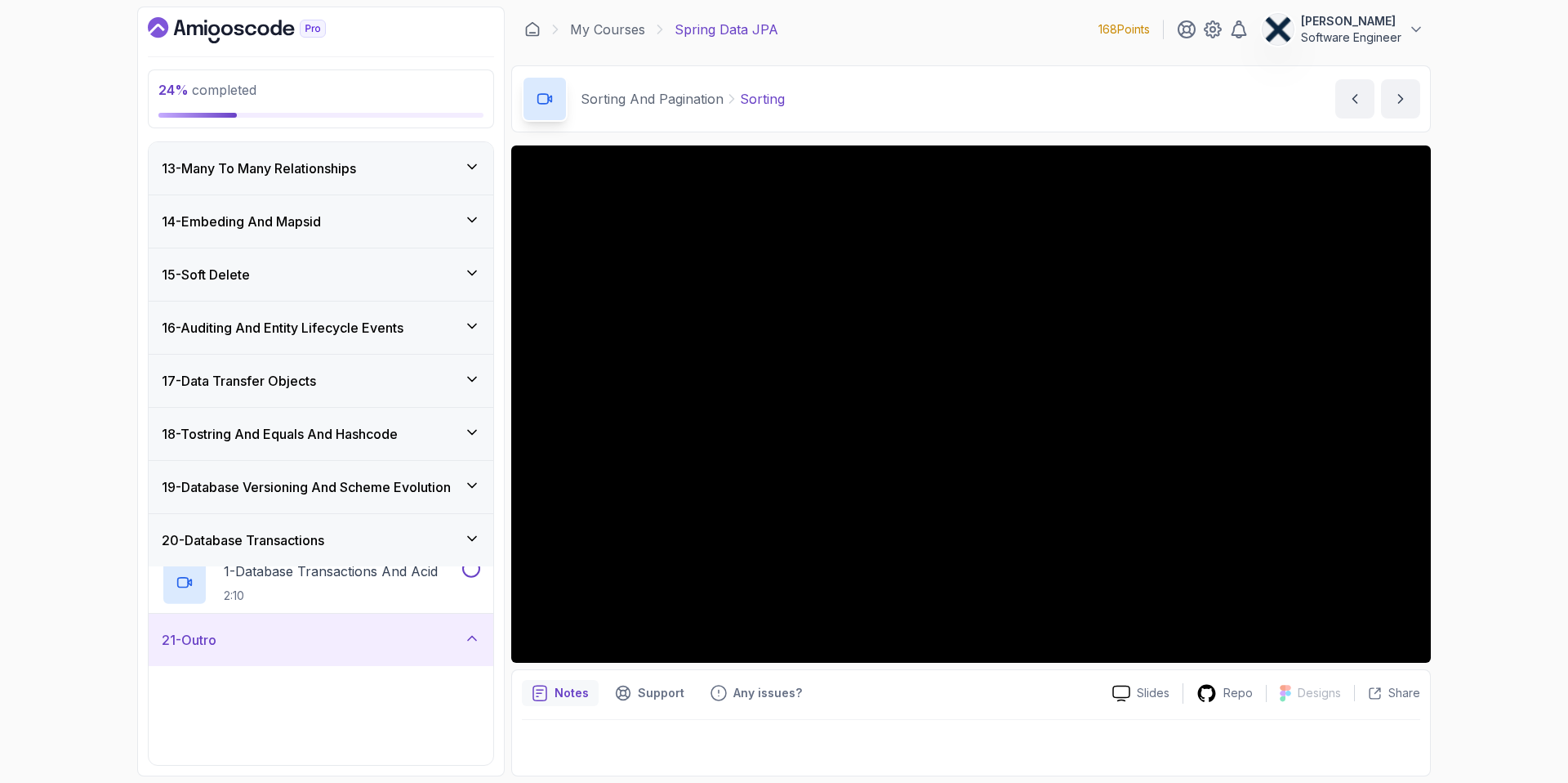
scroll to position [629, 0]
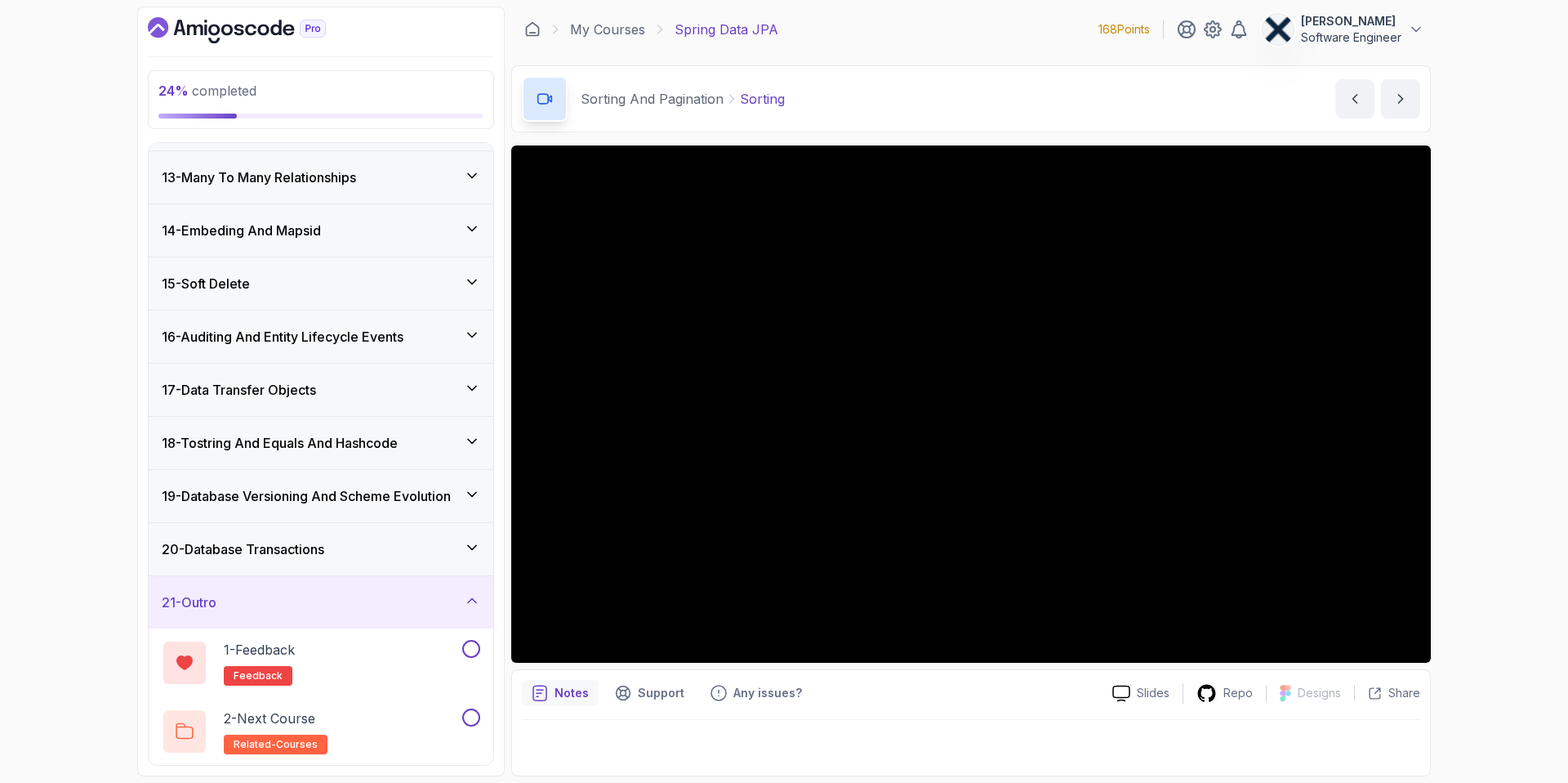
click at [474, 600] on icon at bounding box center [472, 600] width 16 height 16
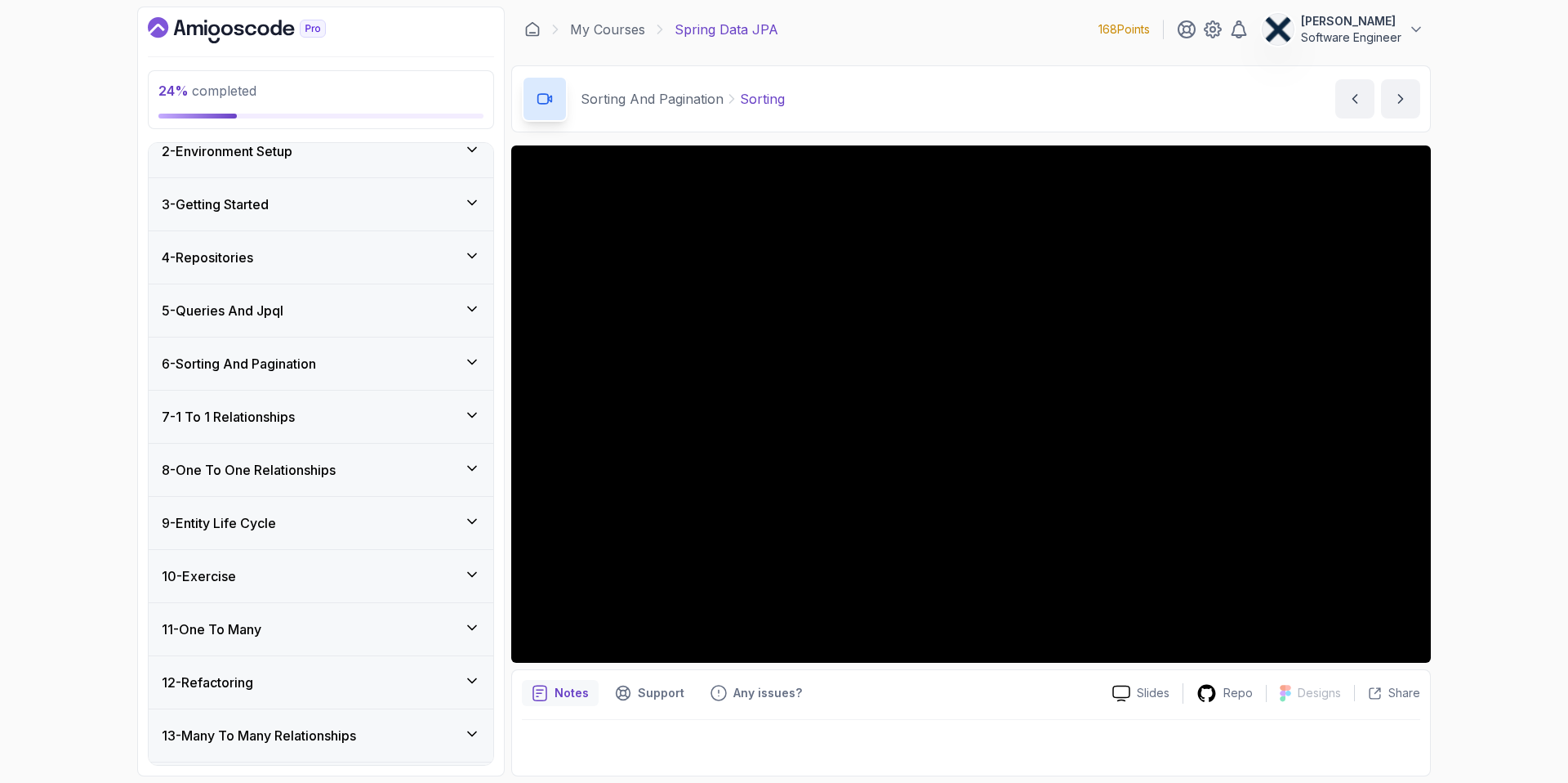
scroll to position [0, 0]
